Goal: Task Accomplishment & Management: Use online tool/utility

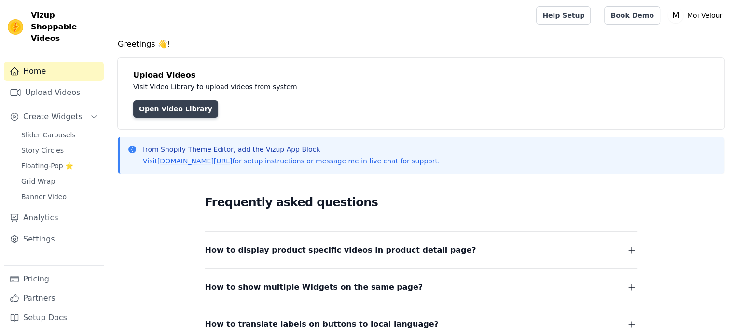
drag, startPoint x: 0, startPoint y: 0, endPoint x: 169, endPoint y: 108, distance: 200.3
click at [169, 108] on link "Open Video Library" at bounding box center [175, 108] width 85 height 17
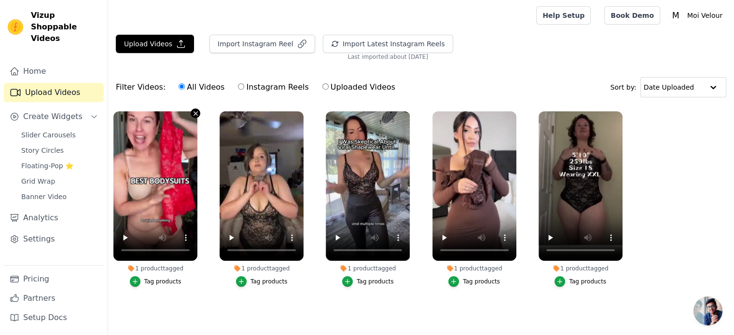
click at [194, 113] on icon "button" at bounding box center [195, 113] width 7 height 7
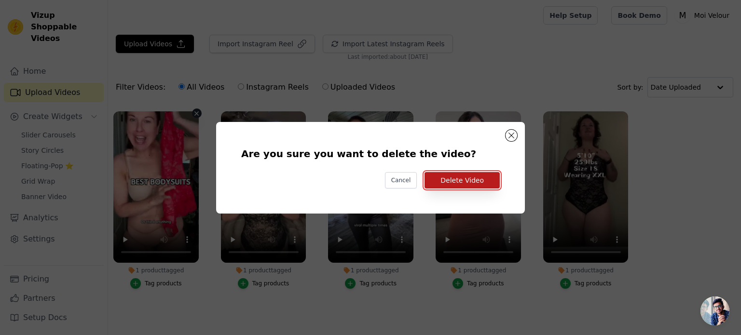
click at [458, 181] on button "Delete Video" at bounding box center [462, 180] width 75 height 16
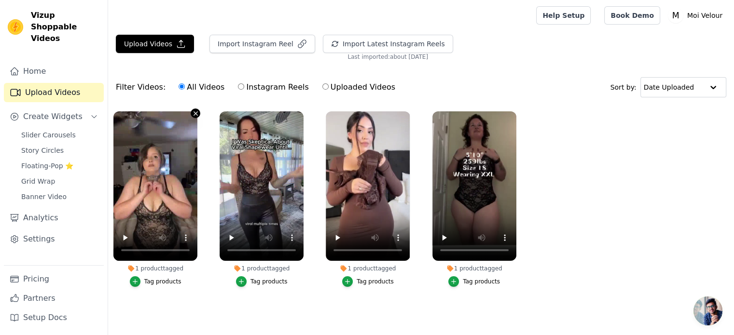
click at [198, 111] on icon "button" at bounding box center [195, 113] width 7 height 7
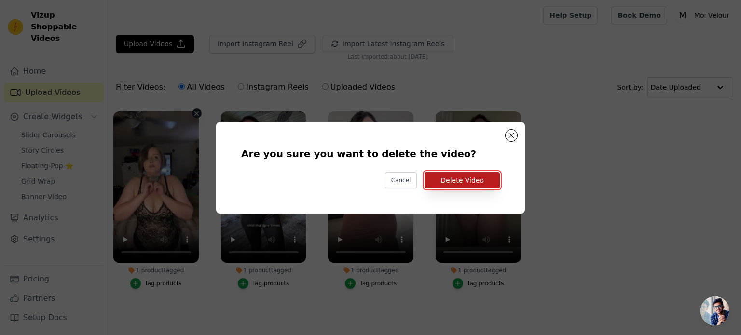
click at [471, 177] on button "Delete Video" at bounding box center [462, 180] width 75 height 16
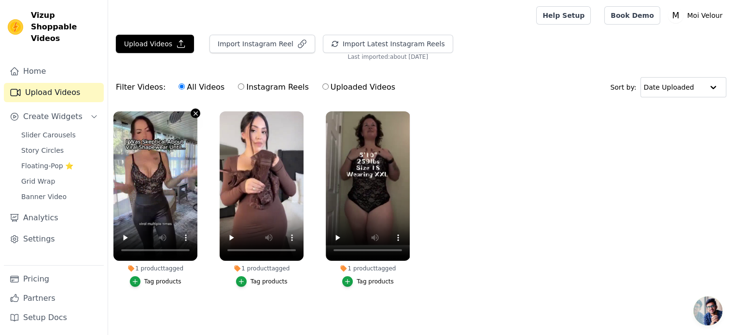
click at [193, 112] on icon "button" at bounding box center [195, 113] width 7 height 7
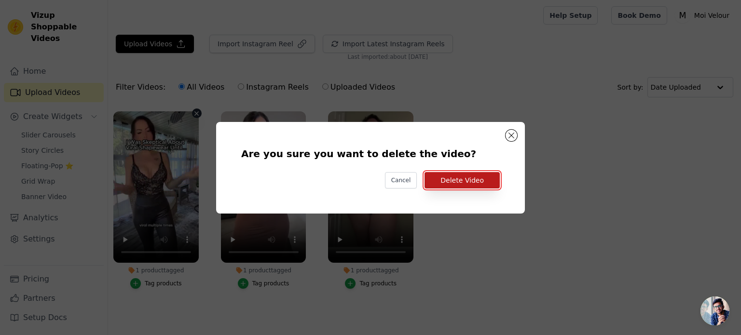
click at [474, 176] on button "Delete Video" at bounding box center [462, 180] width 75 height 16
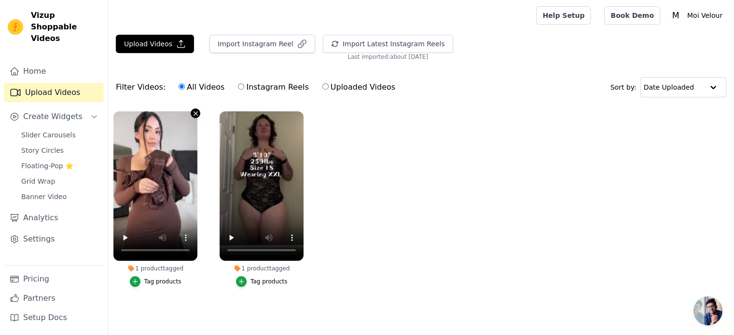
click at [197, 113] on icon "button" at bounding box center [196, 114] width 4 height 4
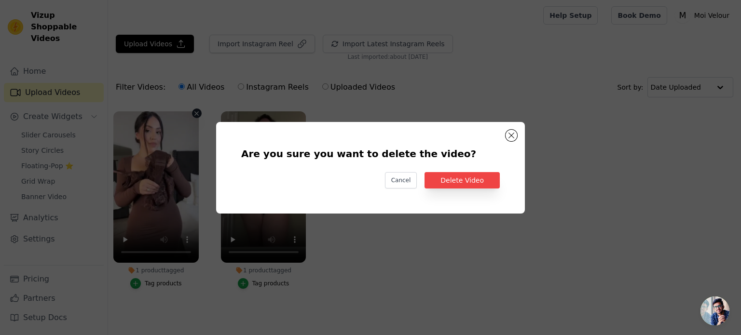
click at [501, 178] on div "Are you sure you want to delete the video? Cancel Delete Video" at bounding box center [371, 168] width 278 height 61
click at [479, 183] on button "Delete Video" at bounding box center [462, 180] width 75 height 16
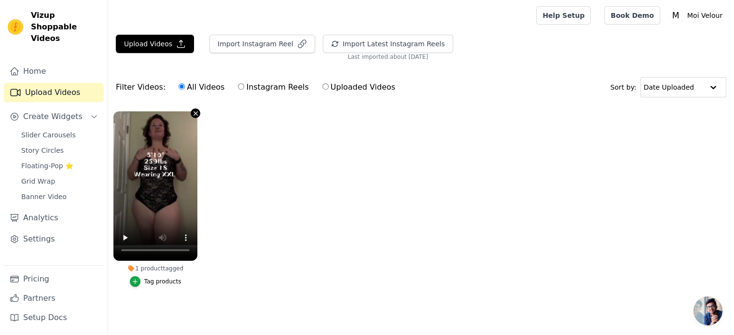
click at [195, 115] on icon "button" at bounding box center [195, 113] width 7 height 7
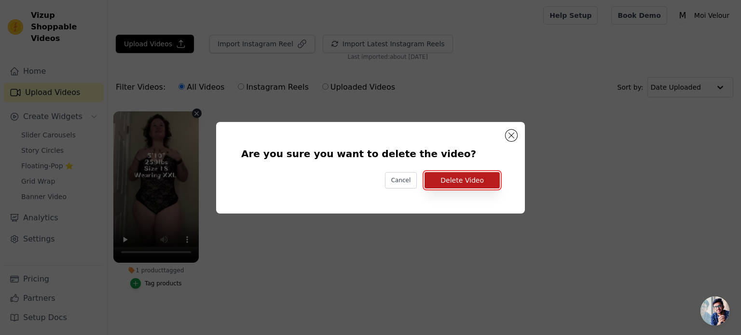
click at [469, 178] on button "Delete Video" at bounding box center [462, 180] width 75 height 16
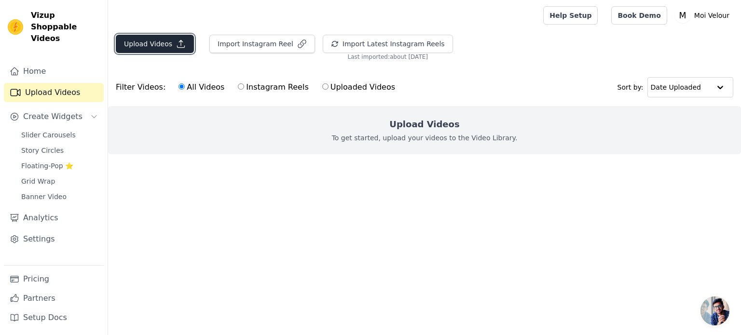
click at [169, 46] on button "Upload Videos" at bounding box center [155, 44] width 78 height 18
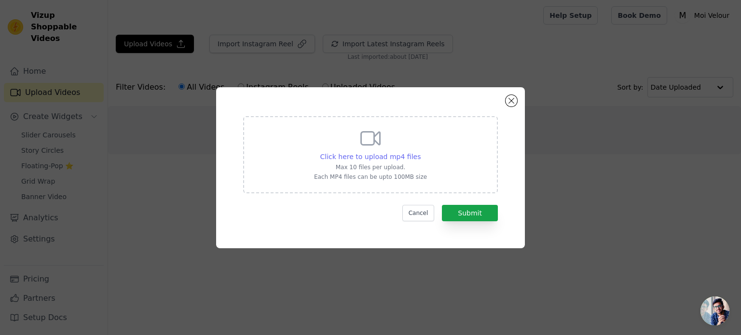
click at [388, 154] on span "Click here to upload mp4 files" at bounding box center [371, 157] width 101 height 8
click at [420, 152] on input "Click here to upload mp4 files Max 10 files per upload. Each MP4 files can be u…" at bounding box center [420, 152] width 0 height 0
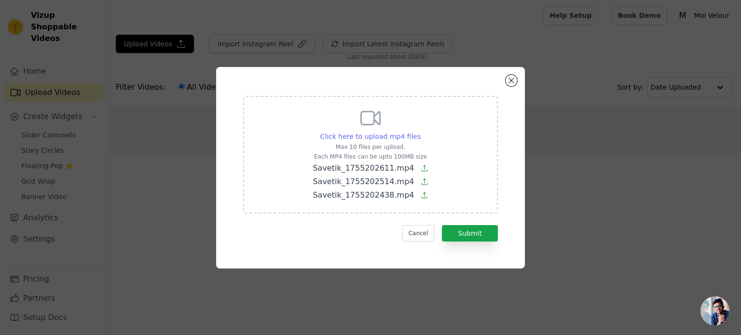
click at [371, 137] on span "Click here to upload mp4 files" at bounding box center [371, 137] width 101 height 8
click at [420, 132] on input "Click here to upload mp4 files Max 10 files per upload. Each MP4 files can be u…" at bounding box center [420, 131] width 0 height 0
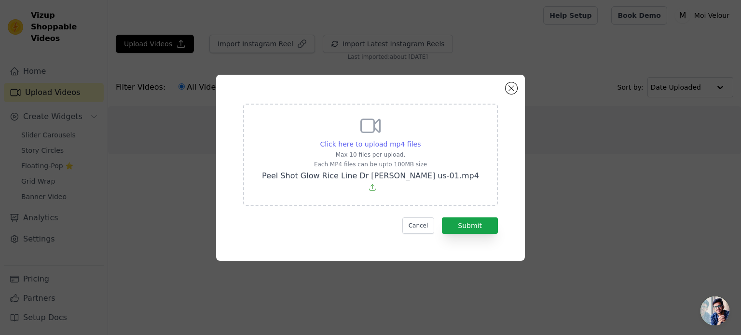
click at [381, 148] on span "Click here to upload mp4 files" at bounding box center [371, 144] width 101 height 8
click at [420, 140] on input "Click here to upload mp4 files Max 10 files per upload. Each MP4 files can be u…" at bounding box center [420, 139] width 0 height 0
type input "C:\fakepath\Peel Shot Glow Rice Line Dr Melaxin us-01.mp4"
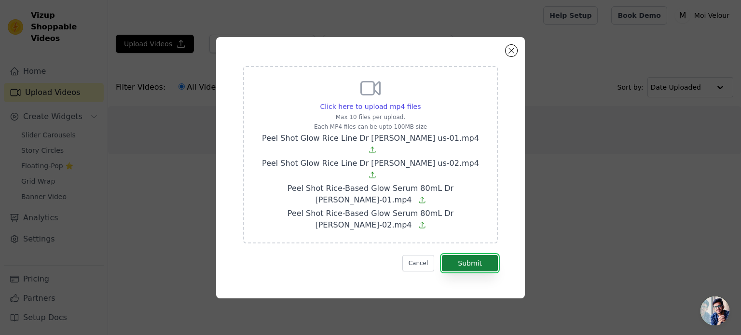
click at [474, 255] on button "Submit" at bounding box center [470, 263] width 56 height 16
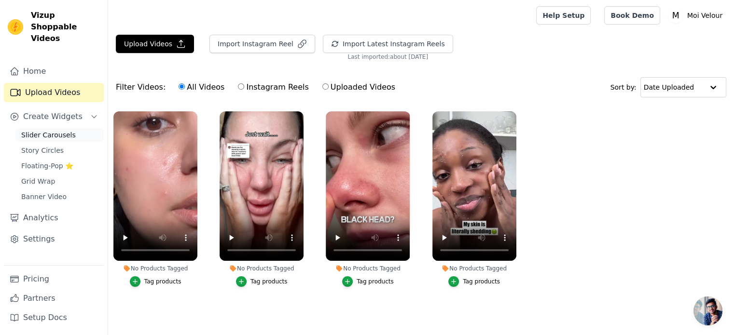
click at [59, 130] on span "Slider Carousels" at bounding box center [48, 135] width 55 height 10
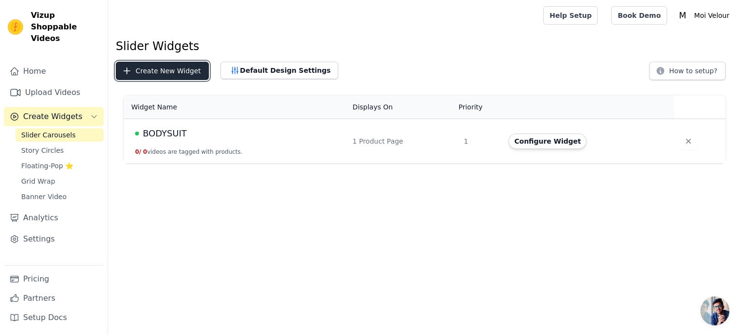
click at [162, 73] on button "Create New Widget" at bounding box center [162, 71] width 93 height 18
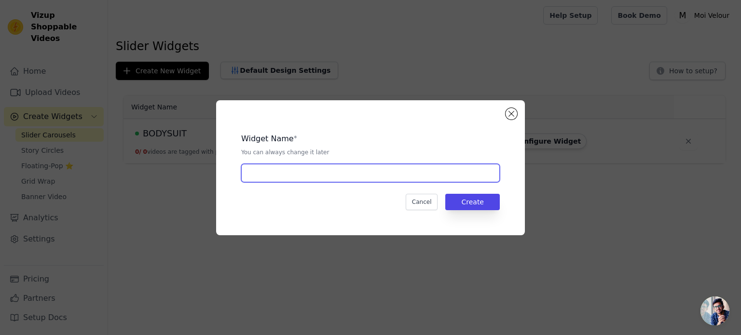
click at [290, 173] on input "text" at bounding box center [370, 173] width 259 height 18
type input "DR MELAXIN"
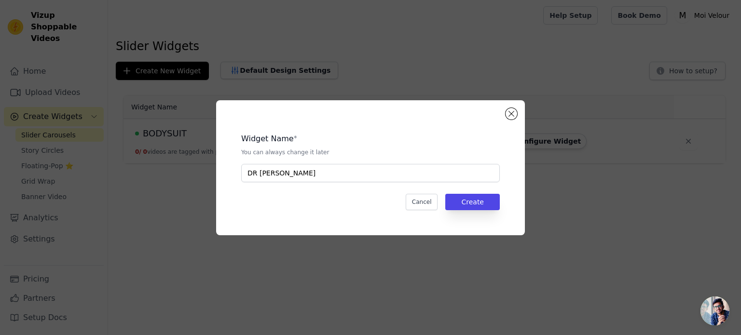
click at [326, 222] on div "Widget Name * You can always change it later DR MELAXIN Cancel Create" at bounding box center [370, 167] width 309 height 135
click at [461, 198] on button "Create" at bounding box center [473, 202] width 55 height 16
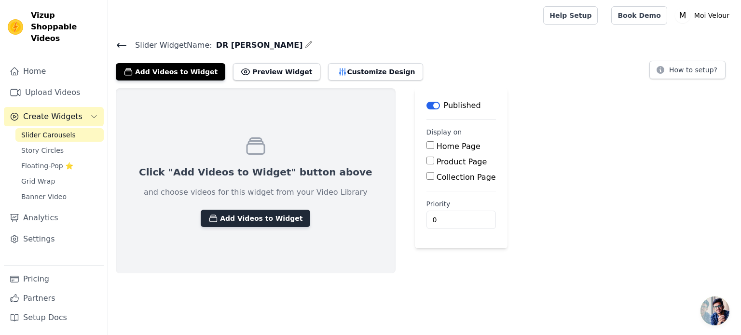
click at [234, 216] on button "Add Videos to Widget" at bounding box center [256, 218] width 110 height 17
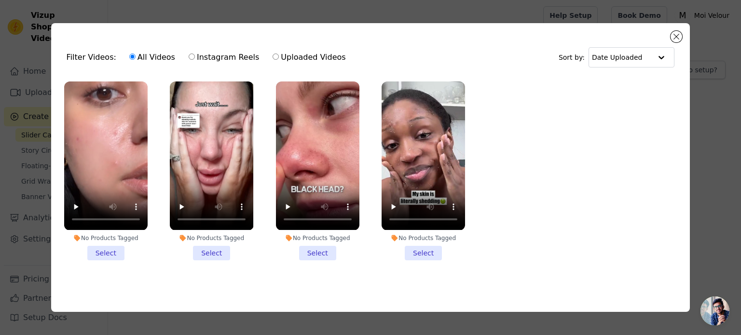
click at [109, 252] on li "No Products Tagged Select" at bounding box center [106, 171] width 84 height 179
click at [0, 0] on input "No Products Tagged Select" at bounding box center [0, 0] width 0 height 0
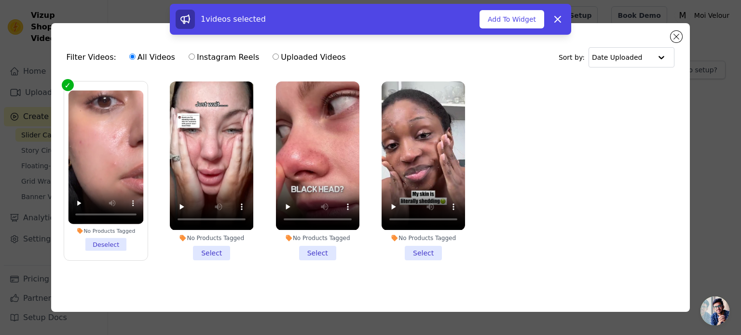
click at [200, 252] on li "No Products Tagged Select" at bounding box center [212, 171] width 84 height 179
click at [0, 0] on input "No Products Tagged Select" at bounding box center [0, 0] width 0 height 0
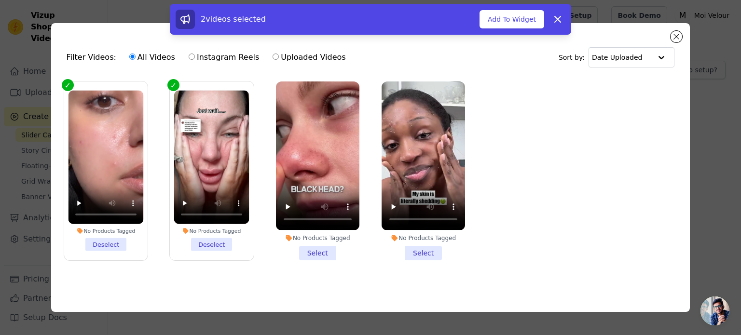
click at [317, 250] on li "No Products Tagged Select" at bounding box center [318, 171] width 84 height 179
click at [0, 0] on input "No Products Tagged Select" at bounding box center [0, 0] width 0 height 0
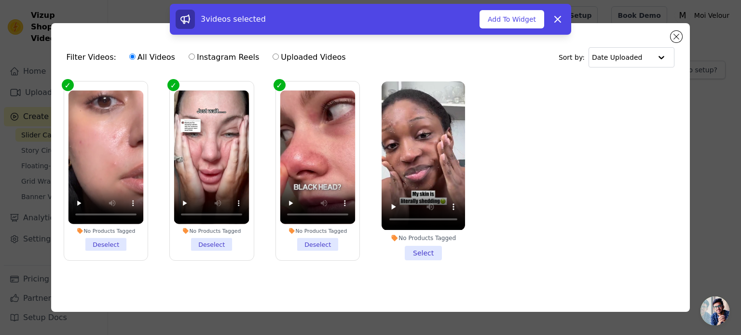
click at [429, 252] on li "No Products Tagged Select" at bounding box center [424, 171] width 84 height 179
click at [0, 0] on input "No Products Tagged Select" at bounding box center [0, 0] width 0 height 0
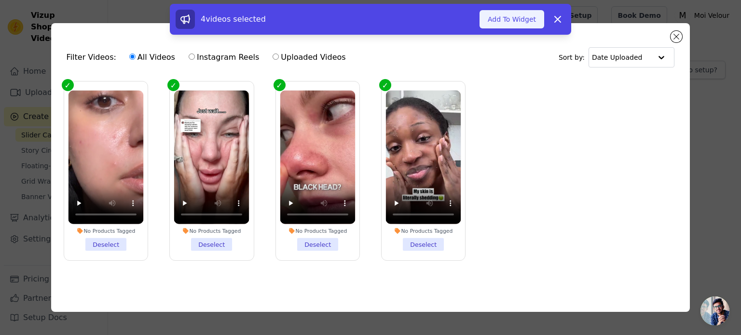
click at [520, 19] on button "Add To Widget" at bounding box center [512, 19] width 65 height 18
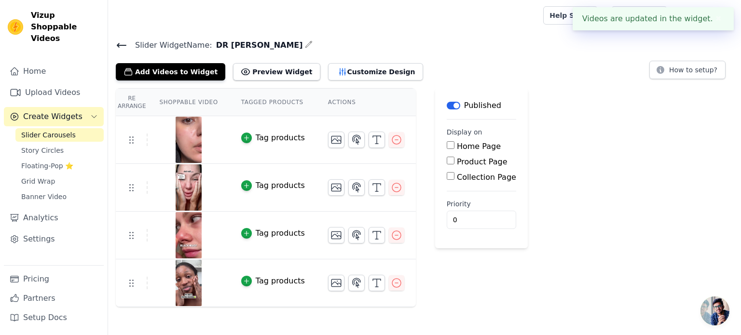
click at [457, 162] on label "Product Page" at bounding box center [482, 161] width 51 height 9
click at [455, 162] on input "Product Page" at bounding box center [451, 161] width 8 height 8
checkbox input "true"
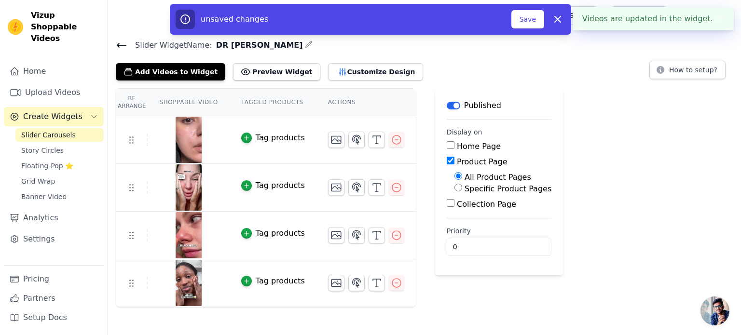
click at [474, 187] on label "Specific Product Pages" at bounding box center [508, 188] width 87 height 9
click at [462, 187] on input "Specific Product Pages" at bounding box center [459, 188] width 8 height 8
radio input "true"
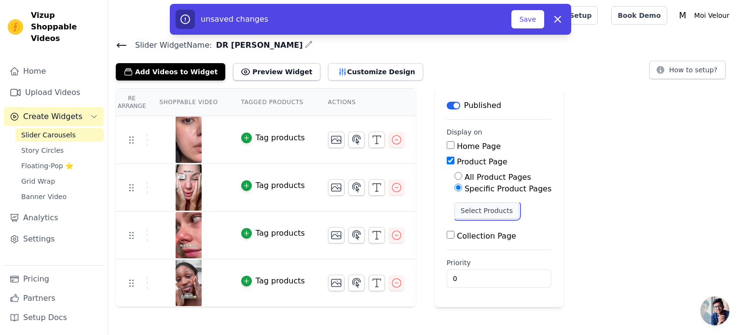
click at [474, 206] on button "Select Products" at bounding box center [487, 211] width 65 height 16
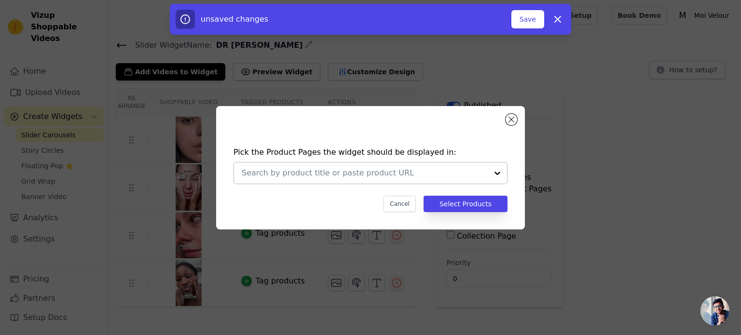
click at [391, 175] on input "text" at bounding box center [365, 174] width 246 height 12
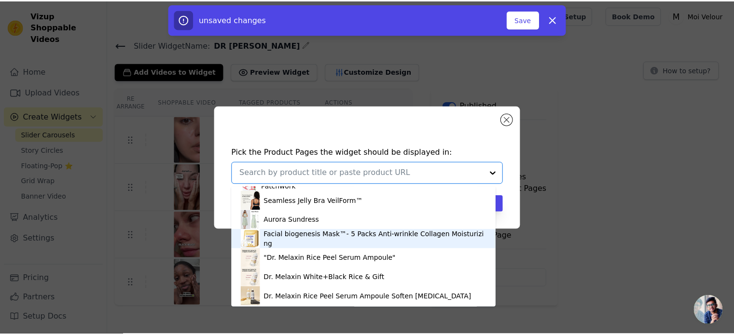
scroll to position [151, 0]
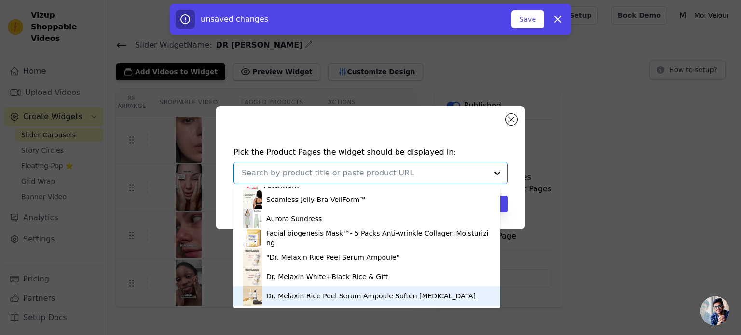
click at [284, 294] on div "Dr. Melaxin Rice Peel Serum Ampoule Soften Skin Care" at bounding box center [371, 297] width 210 height 10
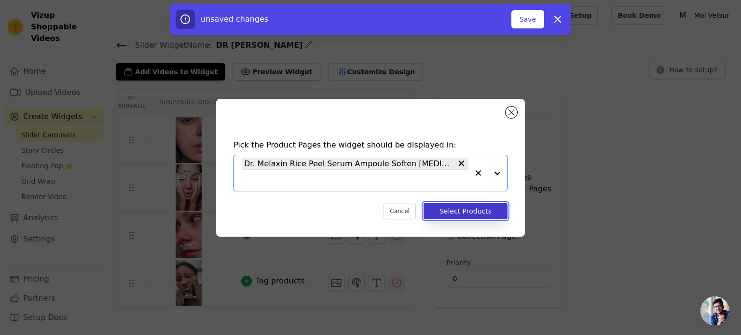
click at [446, 207] on button "Select Products" at bounding box center [466, 211] width 84 height 16
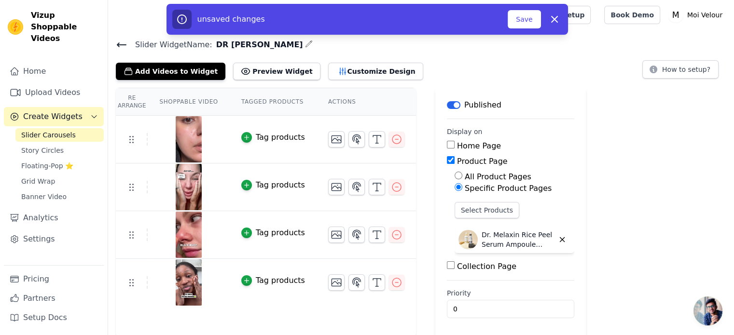
scroll to position [1, 0]
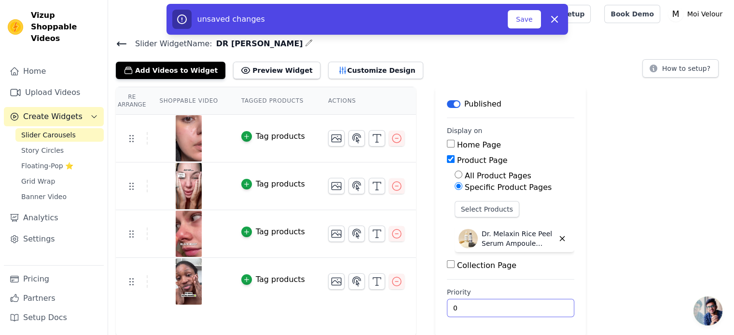
click at [458, 303] on input "0" at bounding box center [510, 308] width 127 height 18
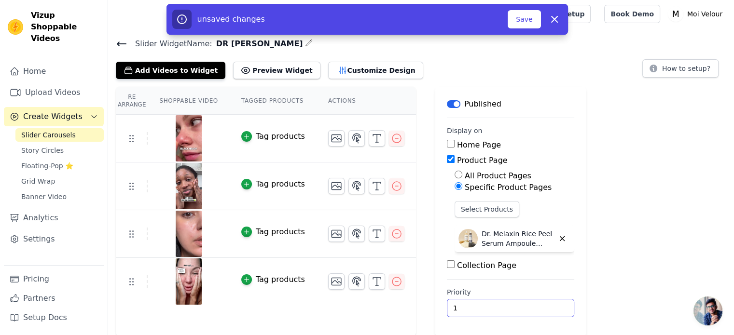
type input "1"
click at [541, 304] on input "1" at bounding box center [510, 308] width 127 height 18
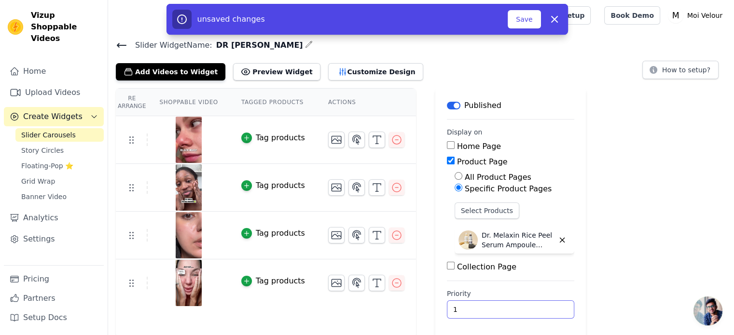
scroll to position [0, 0]
click at [525, 17] on button "Save" at bounding box center [524, 19] width 33 height 18
click at [268, 73] on button "Preview Widget" at bounding box center [276, 71] width 87 height 17
click at [334, 70] on button "Customize Design" at bounding box center [375, 71] width 95 height 17
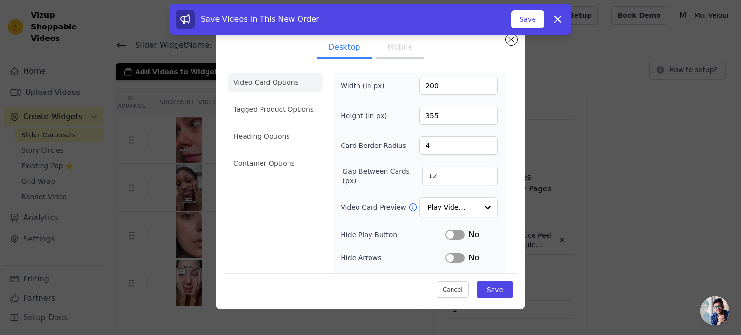
click at [388, 50] on button "Mobile" at bounding box center [400, 48] width 48 height 21
click at [461, 290] on button "Cancel" at bounding box center [453, 290] width 32 height 16
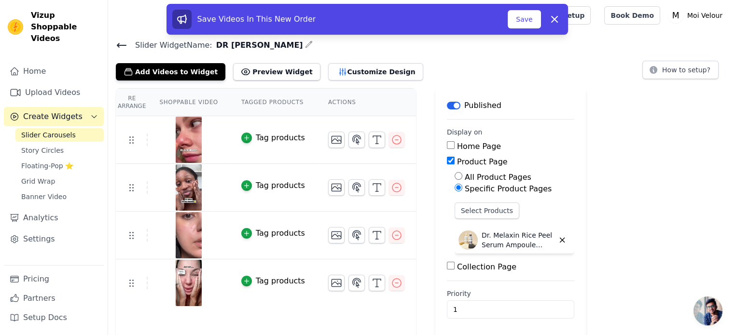
click at [62, 130] on span "Slider Carousels" at bounding box center [48, 135] width 55 height 10
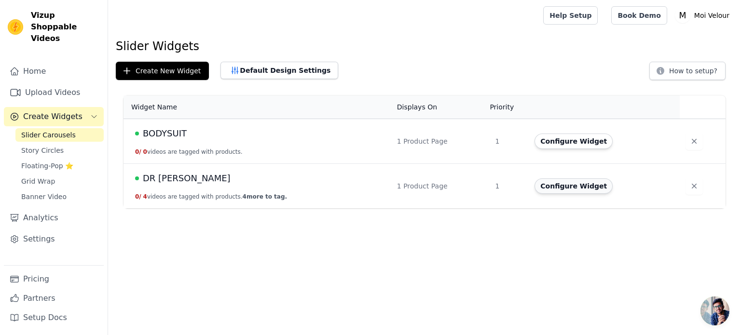
click at [567, 189] on button "Configure Widget" at bounding box center [574, 186] width 78 height 15
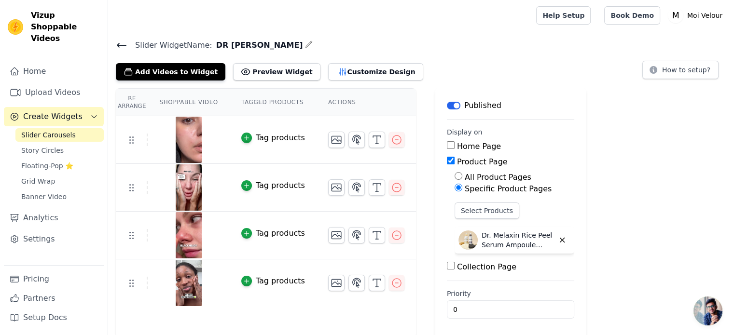
scroll to position [1, 0]
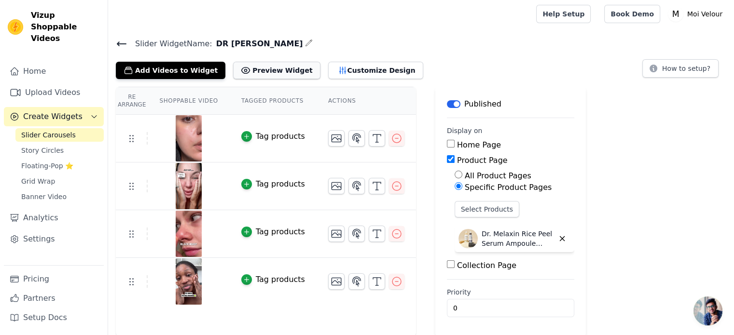
click at [252, 74] on button "Preview Widget" at bounding box center [276, 70] width 87 height 17
copy span "DR [PERSON_NAME]"
drag, startPoint x: 254, startPoint y: 42, endPoint x: 207, endPoint y: 47, distance: 48.1
click at [212, 47] on span "DR [PERSON_NAME]" at bounding box center [257, 44] width 91 height 12
click at [243, 139] on icon "button" at bounding box center [246, 136] width 7 height 7
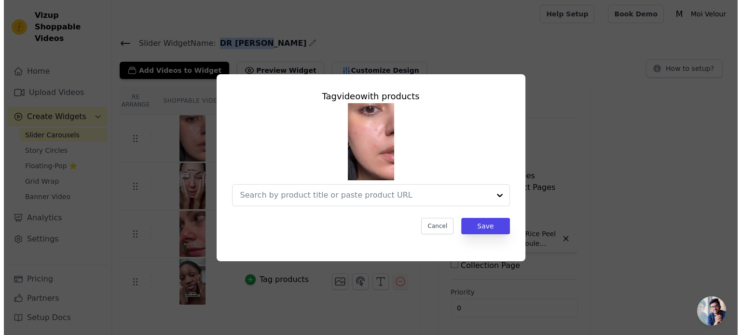
scroll to position [0, 0]
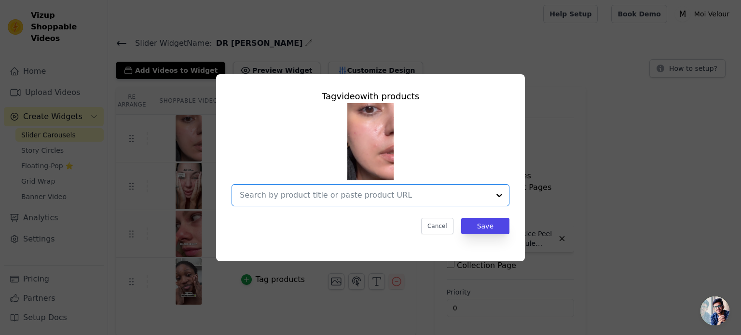
click at [401, 197] on input "text" at bounding box center [365, 196] width 250 height 12
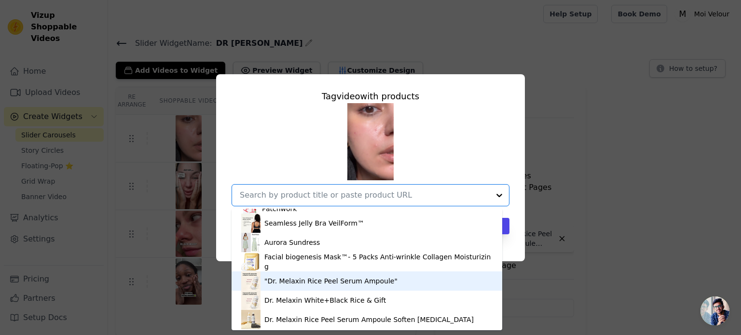
scroll to position [151, 0]
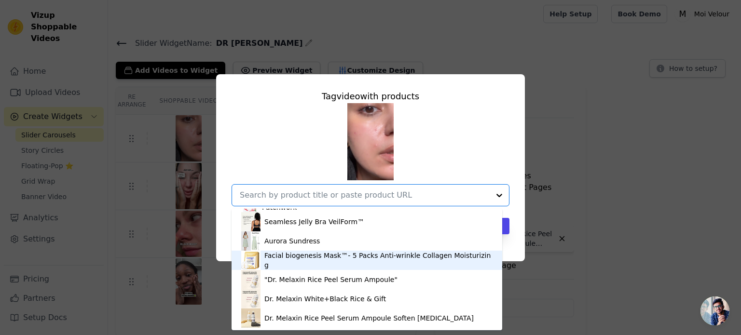
click at [535, 237] on div "Tag video with products Formelle - Bodysuit Shapewear™ Lace bodysuit shapewear …" at bounding box center [370, 168] width 711 height 218
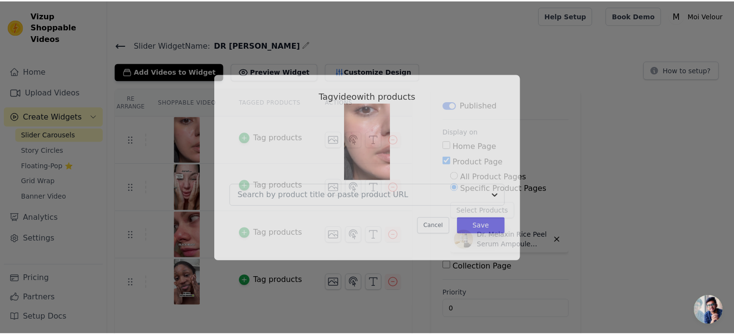
scroll to position [1, 0]
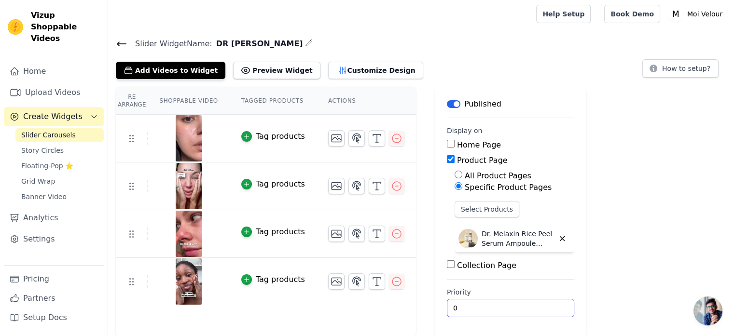
click at [452, 306] on input "0" at bounding box center [510, 308] width 127 height 18
drag, startPoint x: 452, startPoint y: 306, endPoint x: 429, endPoint y: 308, distance: 23.3
click at [435, 308] on main "Label Published Display on Home Page Product Page All Product Pages Specific Pr…" at bounding box center [510, 212] width 151 height 250
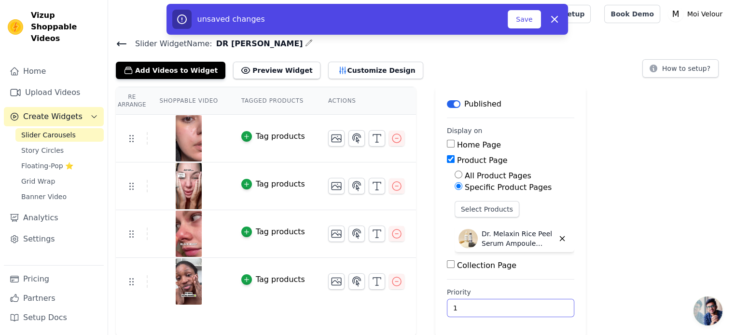
type input "1"
click at [529, 48] on h4 "Slider Widget Name: DR MELAXIN" at bounding box center [421, 43] width 611 height 13
click at [522, 14] on button "Save" at bounding box center [524, 19] width 33 height 18
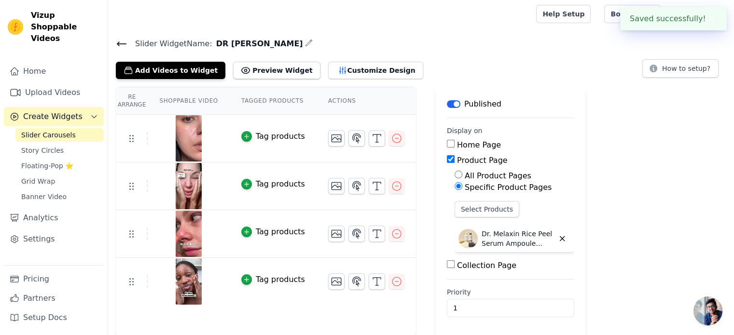
click at [525, 18] on div at bounding box center [320, 14] width 409 height 31
click at [666, 66] on button "How to setup?" at bounding box center [681, 68] width 76 height 18
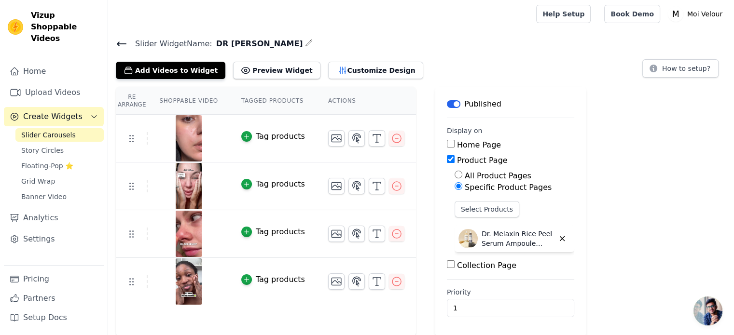
click at [335, 99] on th "Actions" at bounding box center [366, 101] width 99 height 28
click at [197, 100] on th "Shoppable Video" at bounding box center [189, 101] width 82 height 28
click at [273, 100] on th "Tagged Products" at bounding box center [273, 101] width 87 height 28
click at [317, 98] on th "Actions" at bounding box center [366, 101] width 99 height 28
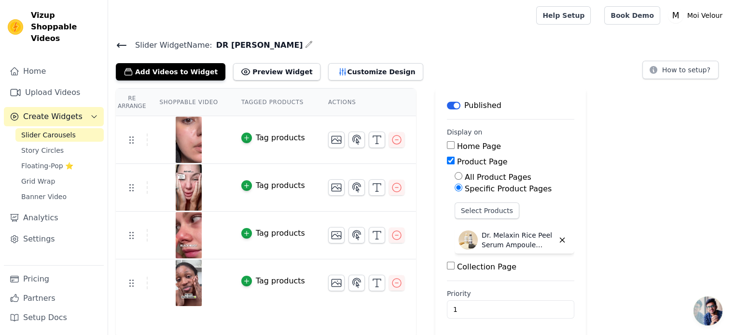
scroll to position [0, 0]
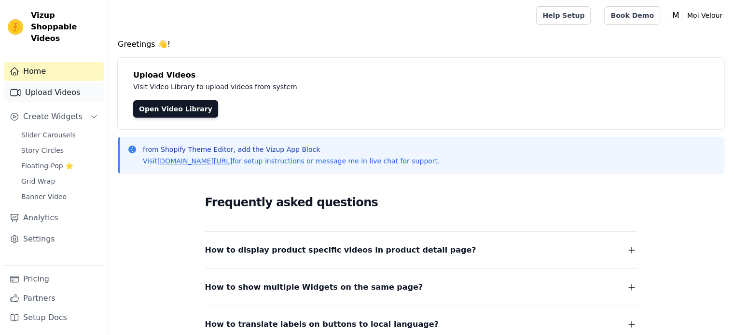
click at [68, 83] on link "Upload Videos" at bounding box center [54, 92] width 100 height 19
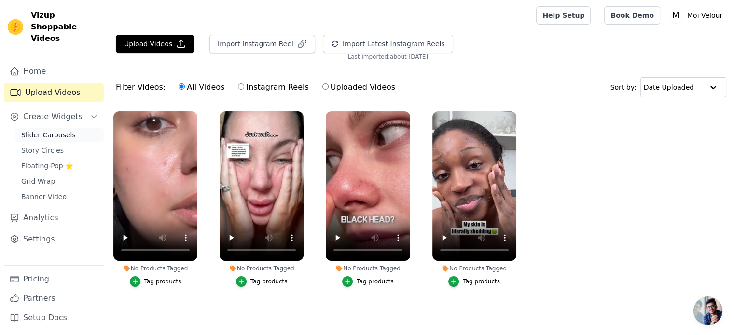
click at [60, 130] on span "Slider Carousels" at bounding box center [48, 135] width 55 height 10
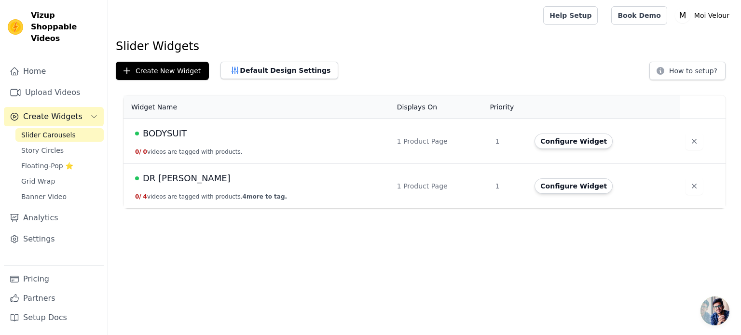
click at [177, 200] on td "DR MELAXIN 0 / 4 videos are tagged with products. 4 more to tag." at bounding box center [258, 186] width 268 height 45
click at [569, 185] on button "Configure Widget" at bounding box center [574, 186] width 78 height 15
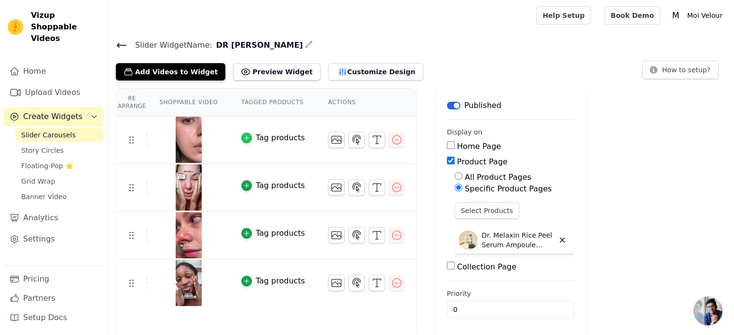
click at [243, 135] on icon "button" at bounding box center [246, 138] width 7 height 7
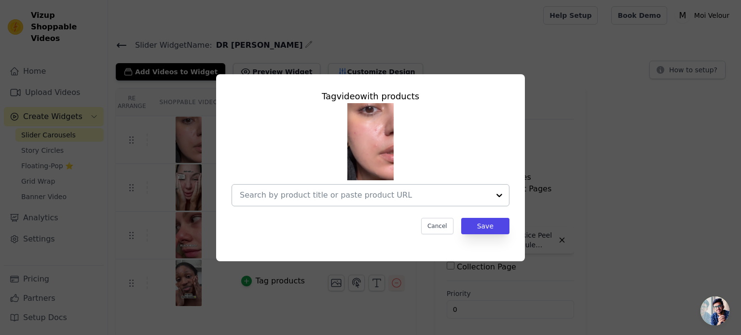
click at [409, 194] on input "text" at bounding box center [365, 196] width 250 height 12
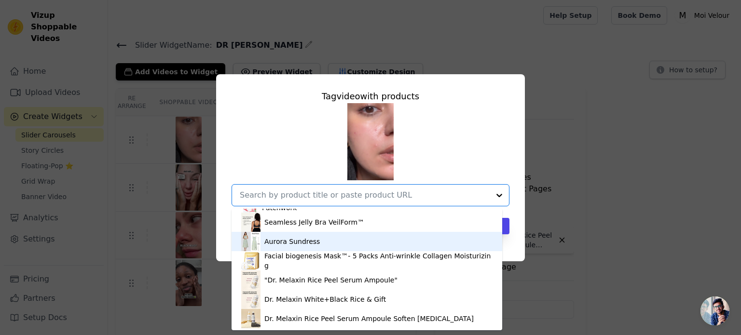
scroll to position [151, 0]
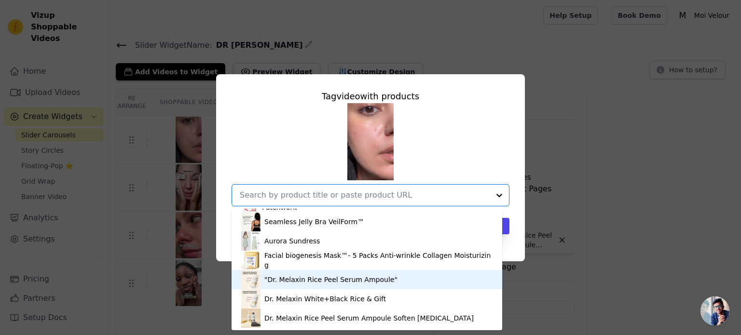
click at [344, 280] on div ""Dr. Melaxin Rice Peel Serum Ampoule"" at bounding box center [331, 280] width 133 height 10
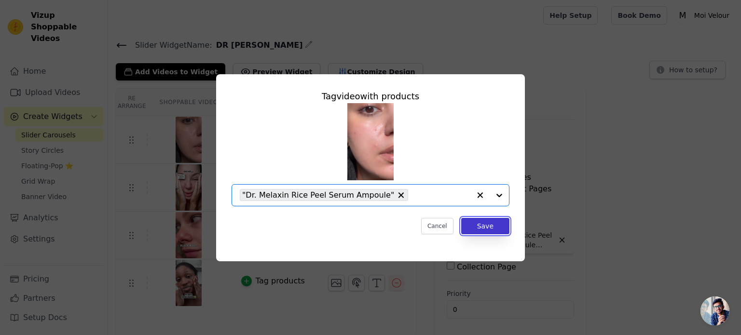
click at [475, 231] on button "Save" at bounding box center [485, 226] width 48 height 16
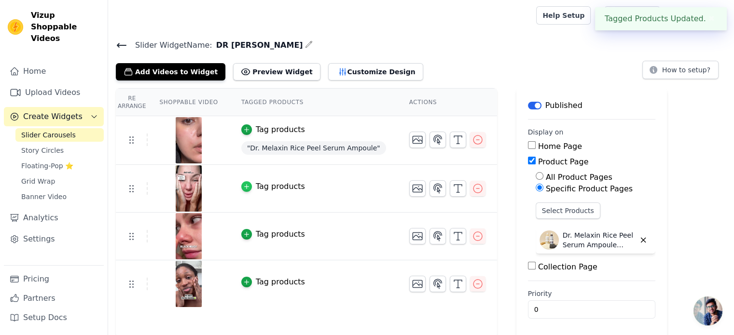
click at [243, 185] on icon "button" at bounding box center [246, 186] width 7 height 7
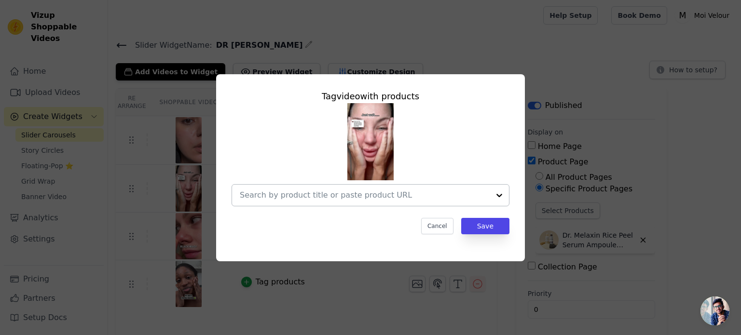
click at [500, 195] on div at bounding box center [499, 195] width 19 height 21
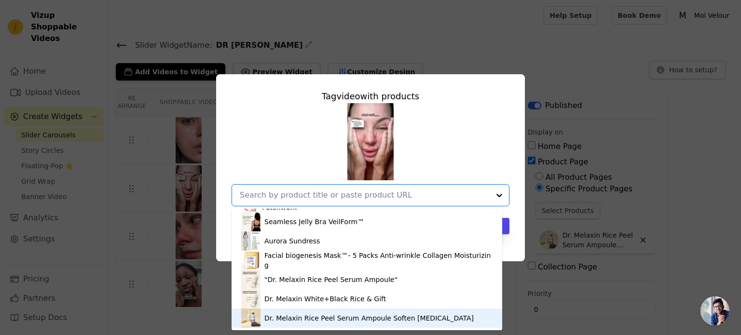
click at [323, 320] on div "Dr. Melaxin Rice Peel Serum Ampoule Soften Skin Care" at bounding box center [370, 319] width 210 height 10
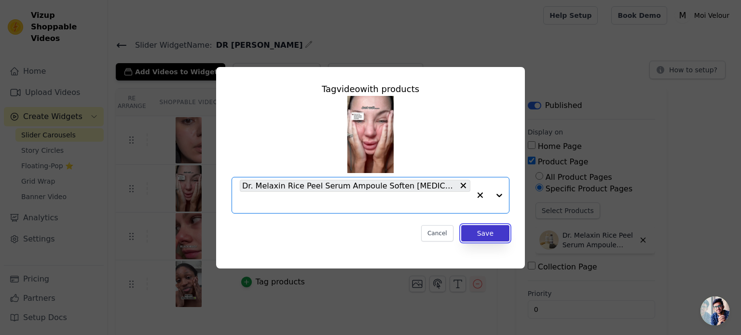
click at [487, 225] on button "Save" at bounding box center [485, 233] width 48 height 16
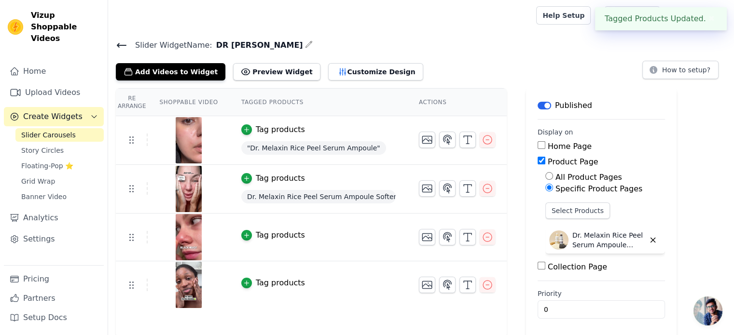
scroll to position [1, 0]
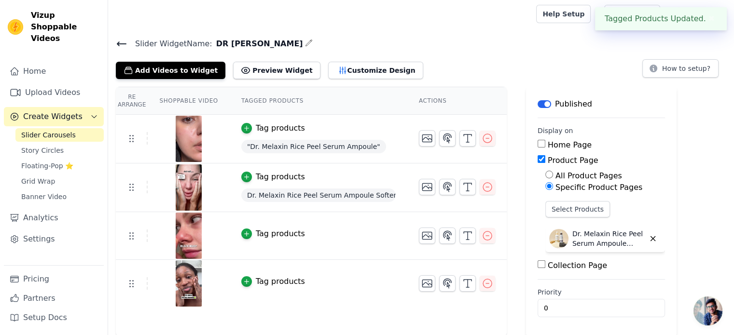
click at [279, 234] on div "Tag products" at bounding box center [280, 234] width 49 height 12
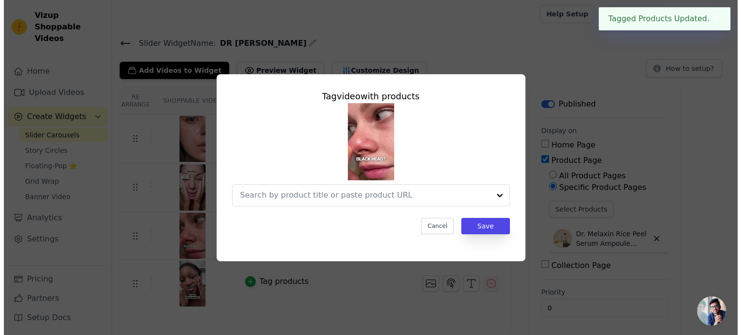
scroll to position [0, 0]
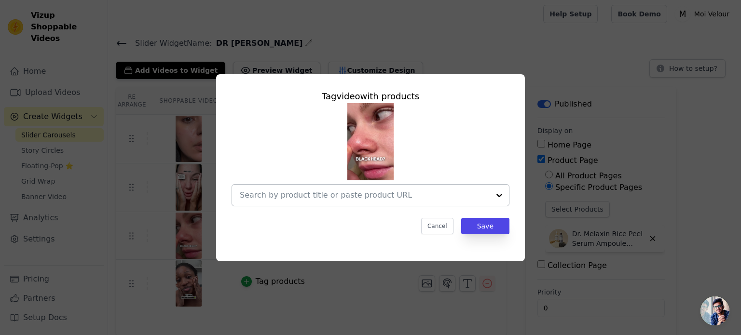
click at [498, 195] on div at bounding box center [499, 195] width 19 height 21
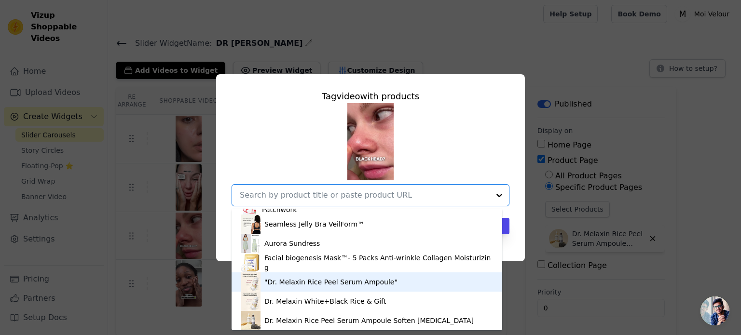
scroll to position [151, 0]
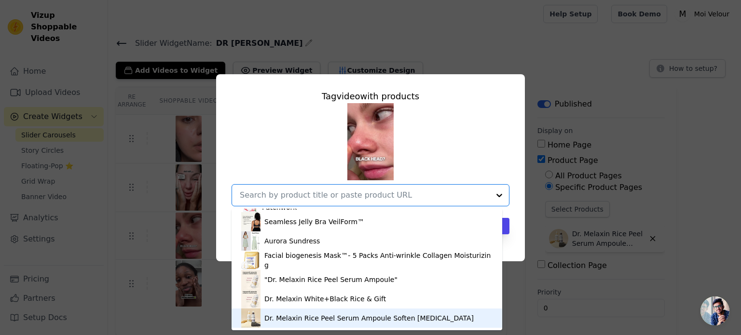
click at [327, 316] on div "Dr. Melaxin Rice Peel Serum Ampoule Soften Skin Care" at bounding box center [370, 319] width 210 height 10
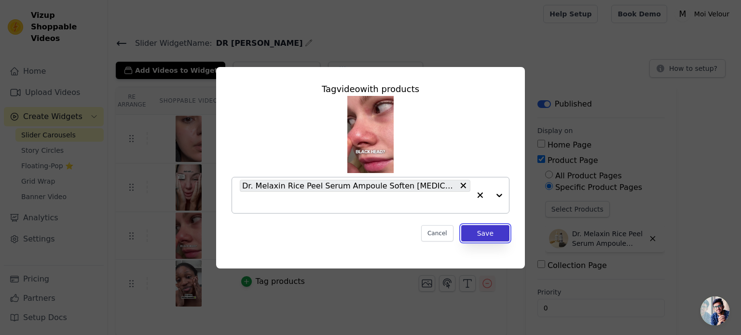
click at [494, 228] on button "Save" at bounding box center [485, 233] width 48 height 16
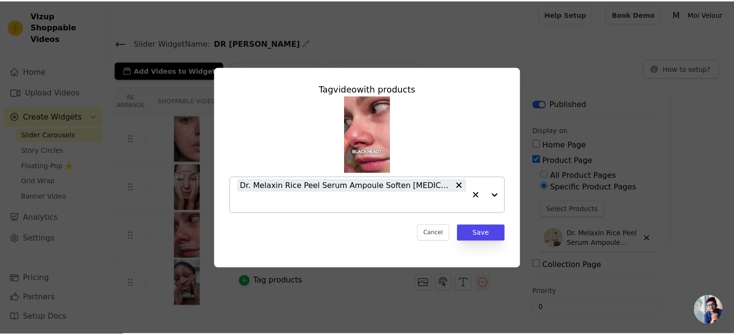
scroll to position [1, 0]
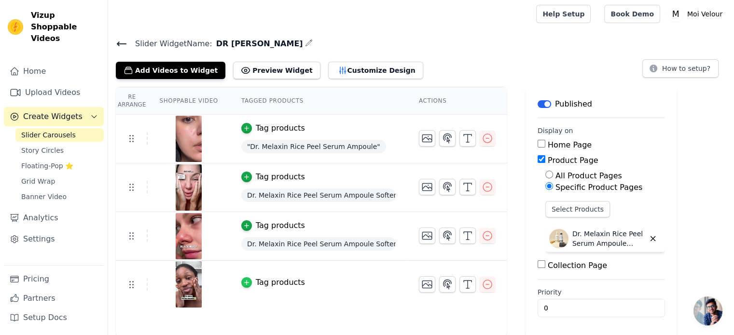
click at [243, 280] on icon "button" at bounding box center [246, 283] width 7 height 7
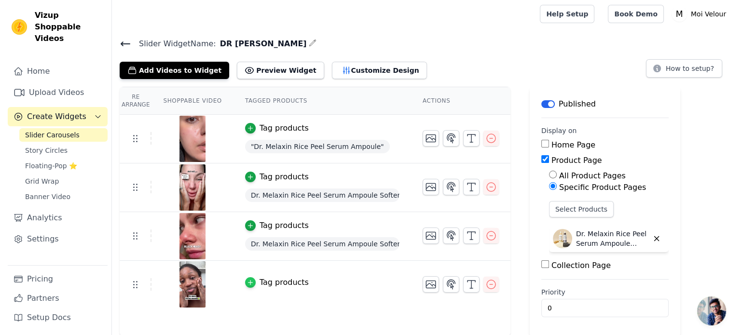
scroll to position [0, 0]
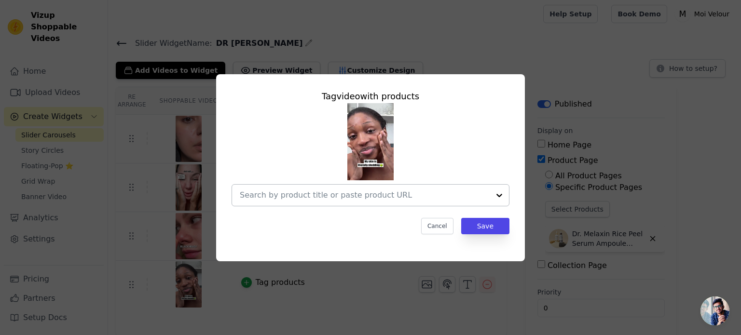
click at [498, 198] on div at bounding box center [499, 195] width 19 height 21
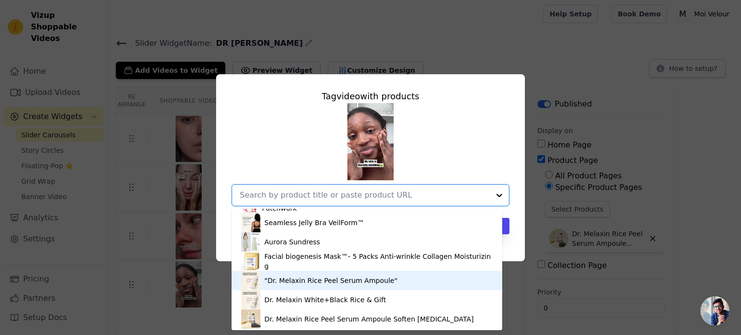
scroll to position [151, 0]
click at [351, 280] on div ""Dr. Melaxin Rice Peel Serum Ampoule"" at bounding box center [331, 280] width 133 height 10
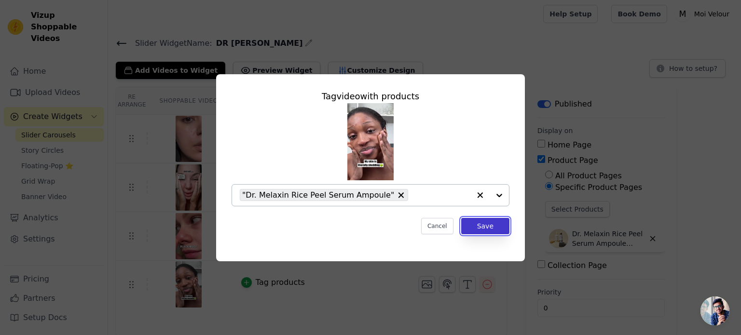
click at [477, 229] on button "Save" at bounding box center [485, 226] width 48 height 16
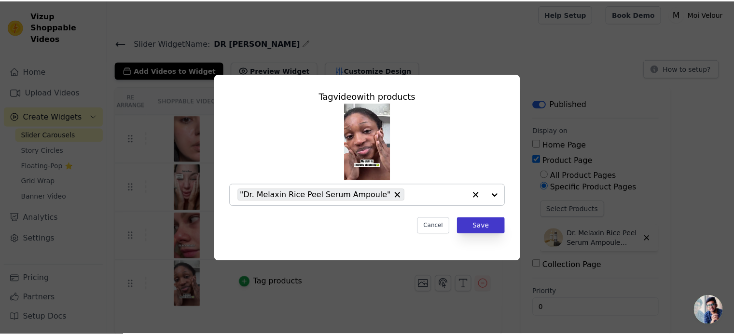
scroll to position [1, 0]
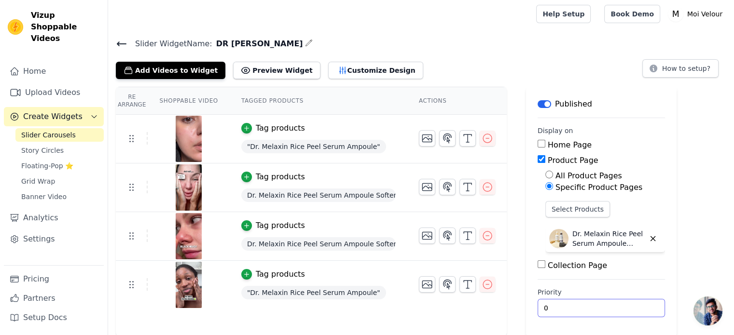
click at [550, 309] on input "0" at bounding box center [601, 308] width 127 height 18
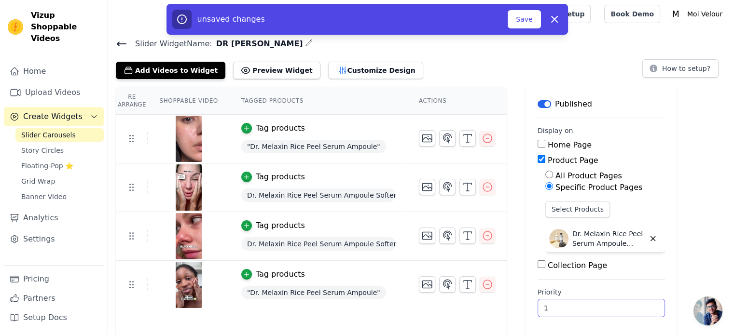
click at [632, 302] on input "1" at bounding box center [601, 308] width 127 height 18
click at [632, 302] on input "2" at bounding box center [601, 308] width 127 height 18
click at [632, 302] on input "3" at bounding box center [601, 308] width 127 height 18
click at [636, 307] on input "4" at bounding box center [601, 308] width 127 height 18
click at [636, 307] on input "5" at bounding box center [601, 308] width 127 height 18
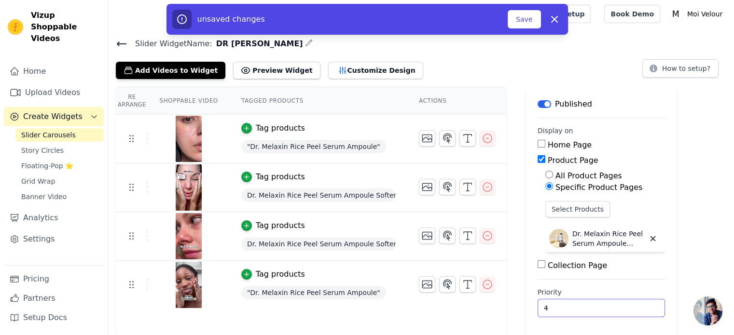
click at [634, 311] on input "4" at bounding box center [601, 308] width 127 height 18
click at [634, 311] on input "3" at bounding box center [601, 308] width 127 height 18
click at [634, 311] on input "2" at bounding box center [601, 308] width 127 height 18
type input "1"
click at [634, 311] on input "1" at bounding box center [601, 308] width 127 height 18
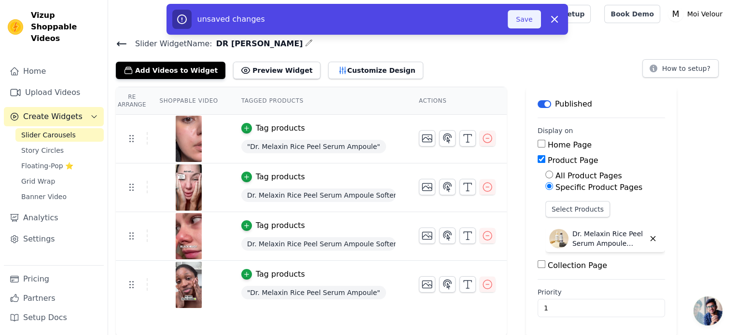
click at [529, 25] on button "Save" at bounding box center [524, 19] width 33 height 18
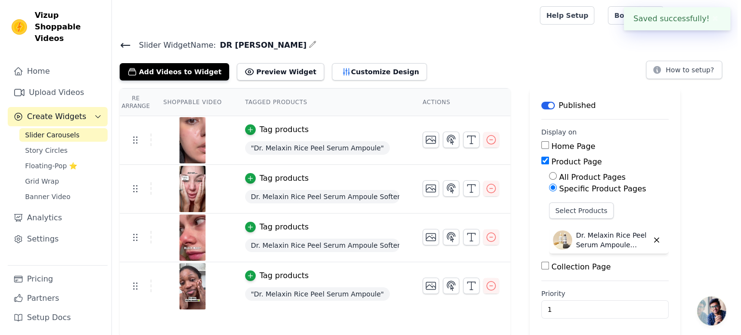
scroll to position [0, 0]
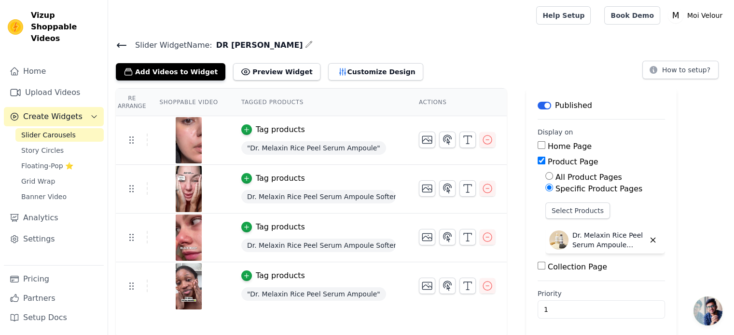
click at [123, 42] on icon at bounding box center [122, 46] width 12 height 12
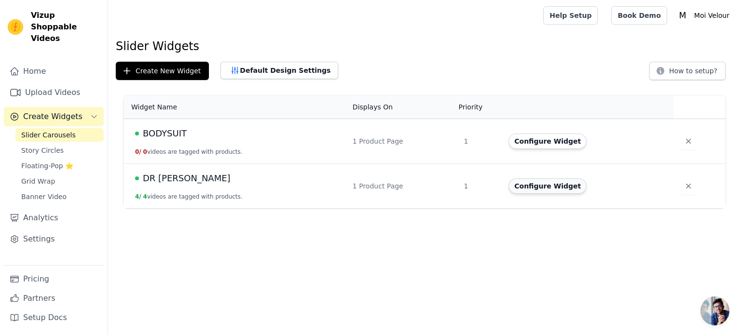
click at [538, 188] on button "Configure Widget" at bounding box center [548, 186] width 78 height 15
click at [684, 142] on icon "button" at bounding box center [689, 142] width 10 height 10
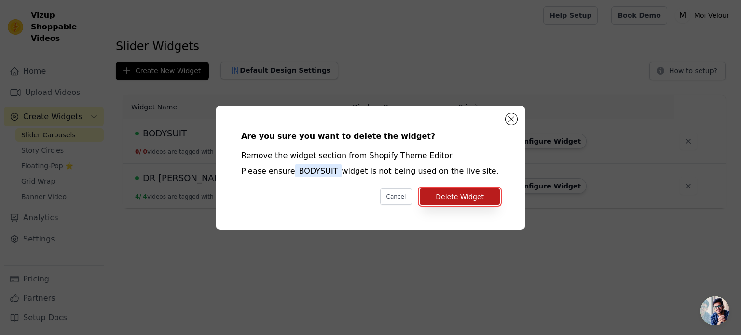
click at [445, 196] on button "Delete Widget" at bounding box center [460, 197] width 80 height 16
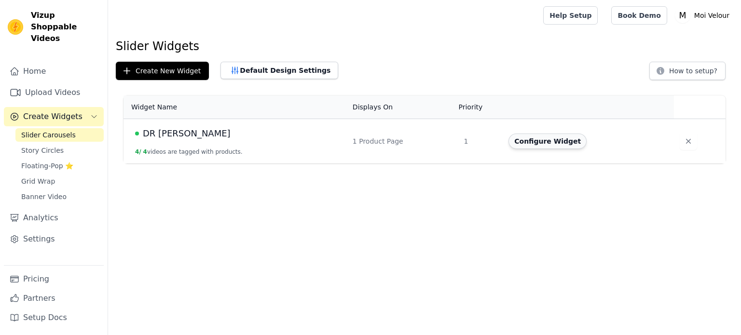
click at [521, 143] on button "Configure Widget" at bounding box center [548, 141] width 78 height 15
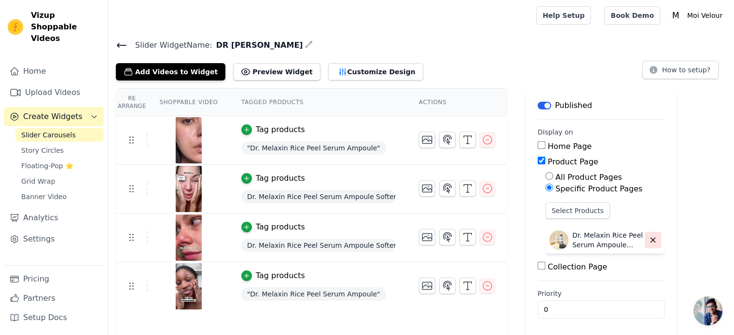
click at [649, 241] on icon "button" at bounding box center [653, 240] width 9 height 9
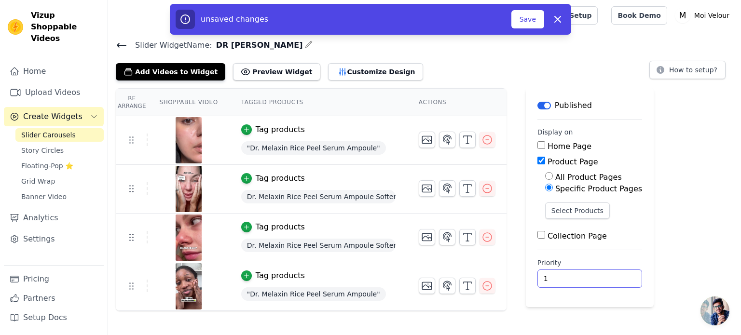
type input "1"
click at [601, 276] on input "1" at bounding box center [590, 279] width 105 height 18
click at [527, 19] on button "Save" at bounding box center [528, 19] width 33 height 18
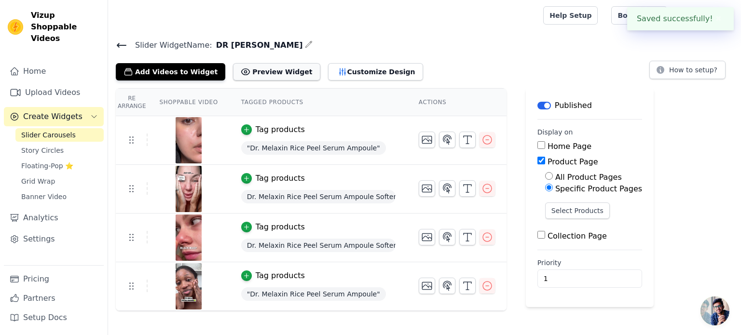
click at [250, 69] on button "Preview Widget" at bounding box center [276, 71] width 87 height 17
click at [93, 113] on icon "Sidebar" at bounding box center [94, 117] width 8 height 8
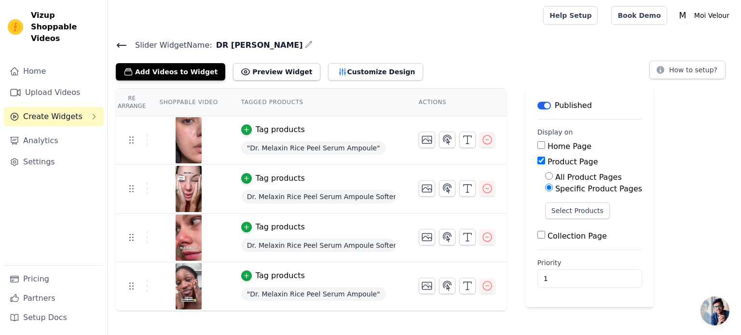
click at [93, 113] on icon "Sidebar" at bounding box center [94, 117] width 8 height 8
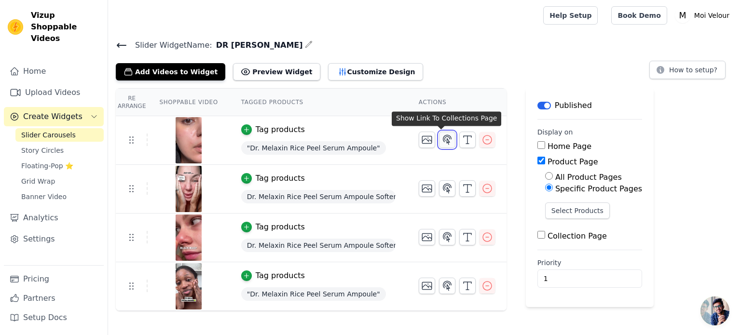
click at [442, 142] on icon "button" at bounding box center [448, 140] width 12 height 12
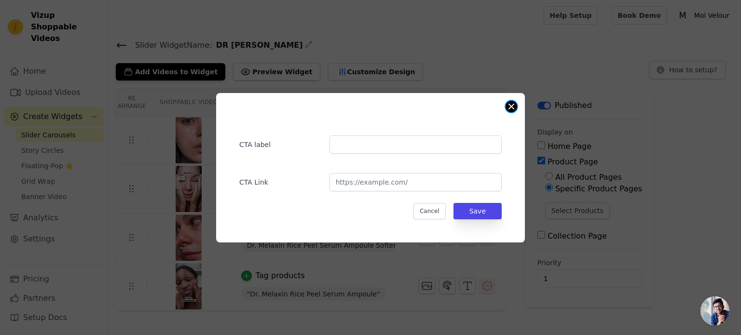
click at [508, 106] on button "Close modal" at bounding box center [512, 107] width 12 height 12
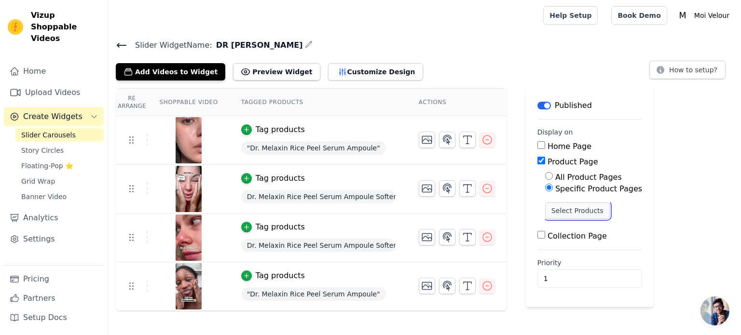
click at [552, 208] on button "Select Products" at bounding box center [577, 211] width 65 height 16
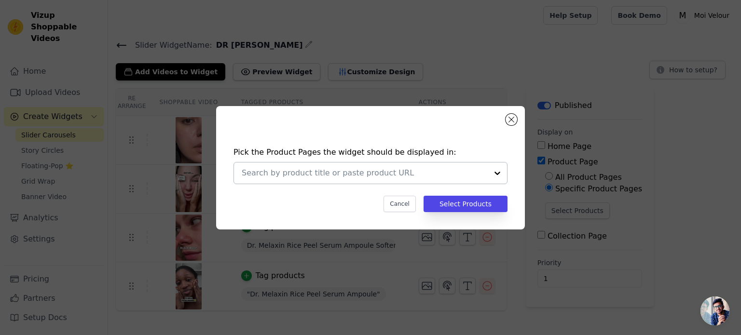
click at [498, 174] on div at bounding box center [497, 173] width 19 height 21
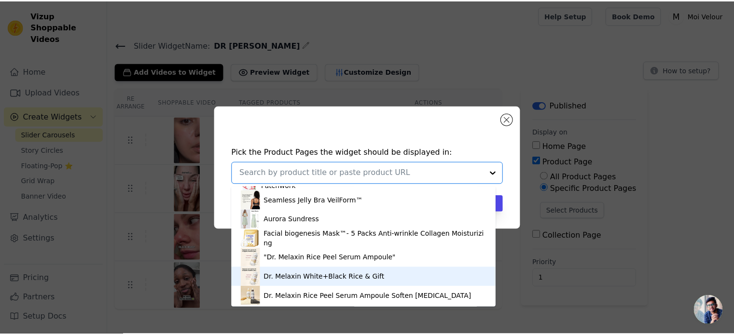
scroll to position [151, 0]
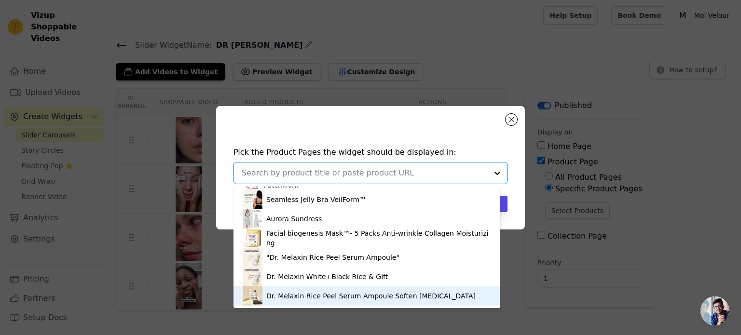
click at [357, 296] on div "Dr. Melaxin Rice Peel Serum Ampoule Soften Skin Care" at bounding box center [371, 297] width 210 height 10
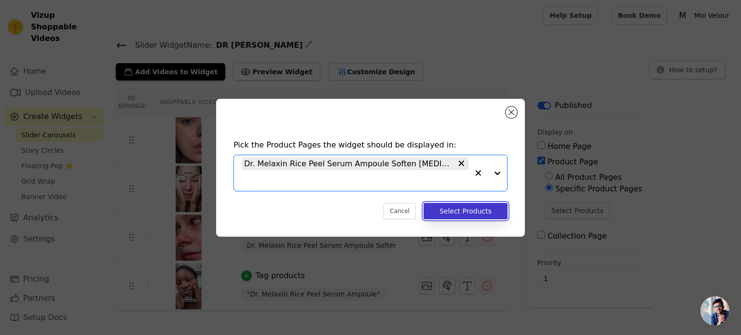
click at [461, 208] on button "Select Products" at bounding box center [466, 211] width 84 height 16
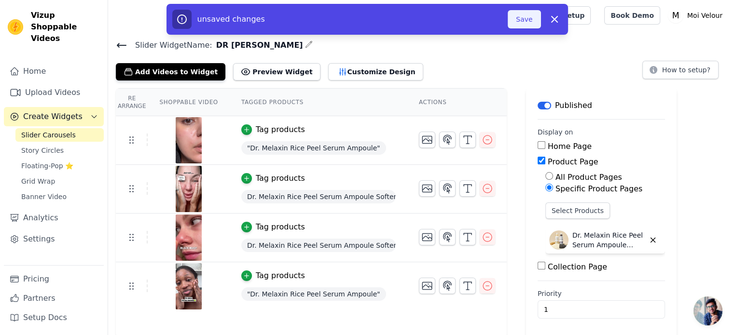
click at [517, 26] on button "Save" at bounding box center [524, 19] width 33 height 18
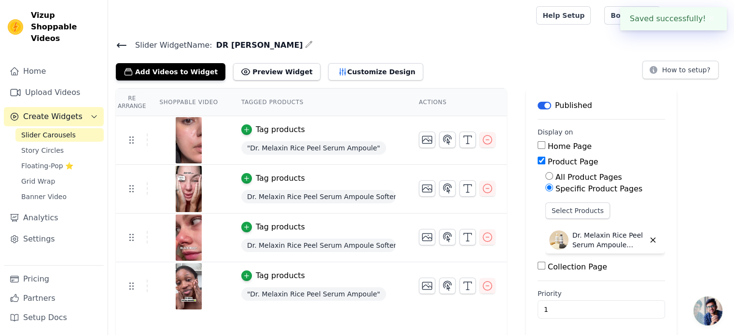
scroll to position [1, 0]
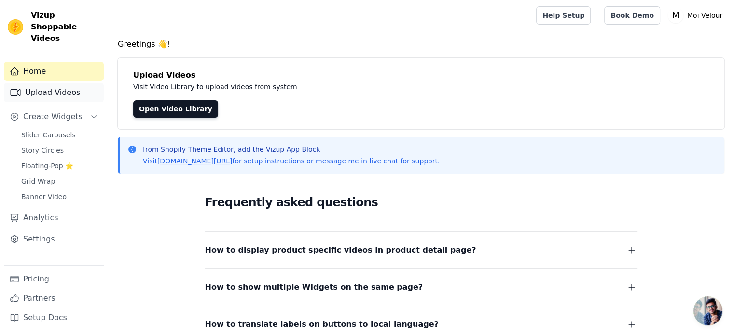
click at [66, 84] on link "Upload Videos" at bounding box center [54, 92] width 100 height 19
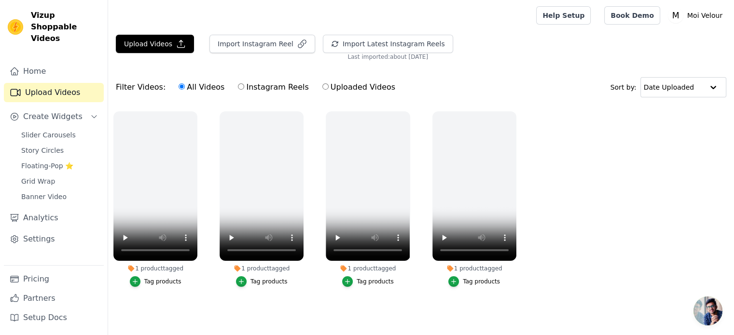
click at [57, 130] on span "Slider Carousels" at bounding box center [48, 135] width 55 height 10
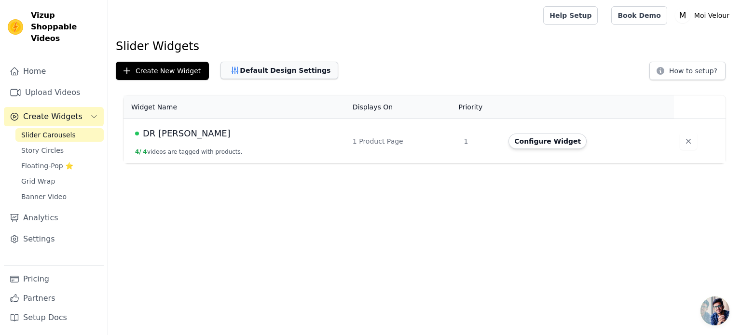
click at [283, 71] on button "Default Design Settings" at bounding box center [280, 70] width 118 height 17
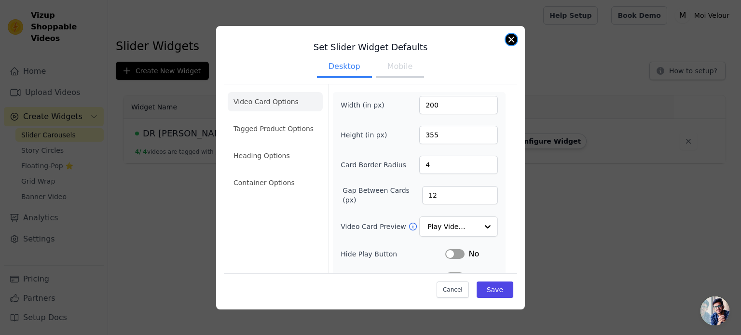
click at [511, 39] on button "Close modal" at bounding box center [512, 40] width 12 height 12
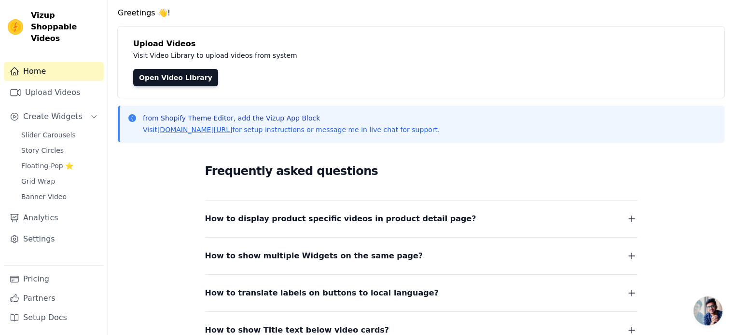
scroll to position [48, 0]
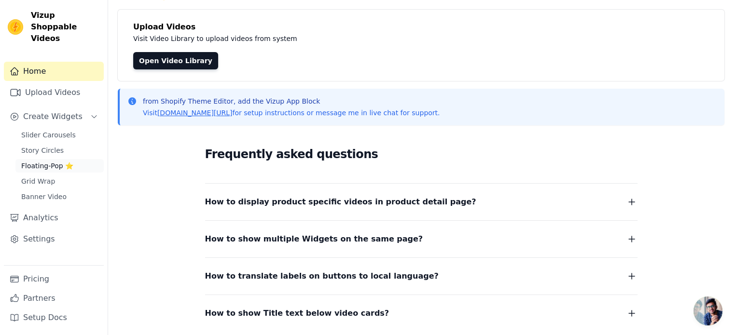
click at [55, 161] on span "Floating-Pop ⭐" at bounding box center [47, 166] width 52 height 10
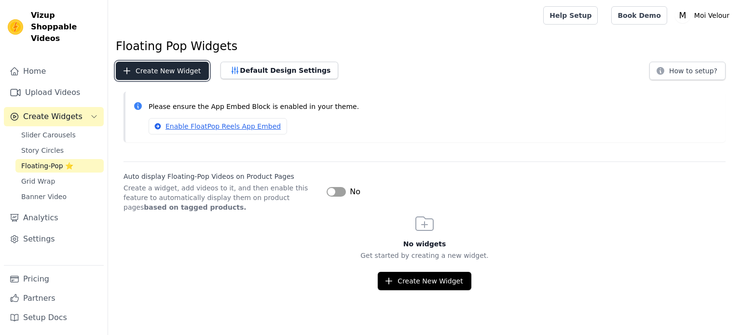
click at [162, 73] on button "Create New Widget" at bounding box center [162, 71] width 93 height 18
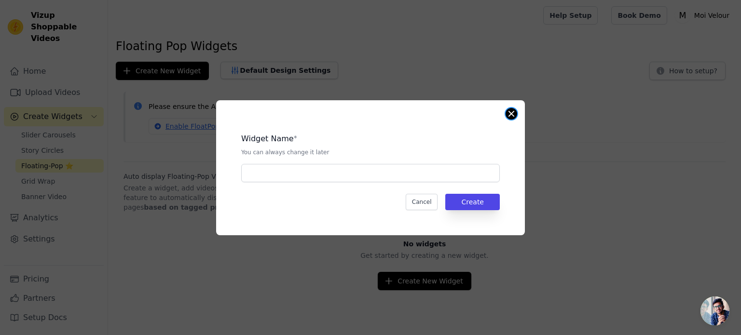
click at [516, 112] on button "Close modal" at bounding box center [512, 114] width 12 height 12
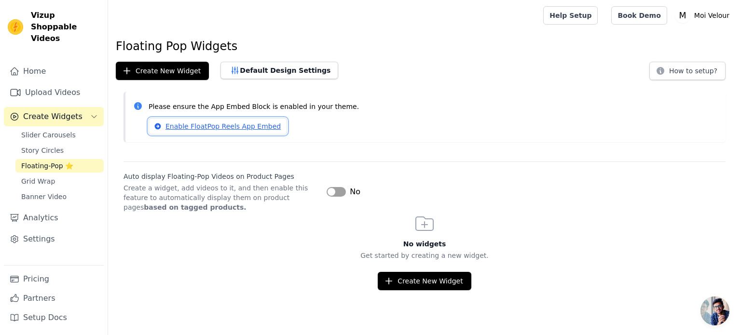
click at [244, 127] on link "Enable FloatPop Reels App Embed" at bounding box center [218, 126] width 139 height 16
click at [332, 194] on button "Label" at bounding box center [336, 192] width 19 height 10
click at [399, 275] on button "Create New Widget" at bounding box center [424, 281] width 93 height 18
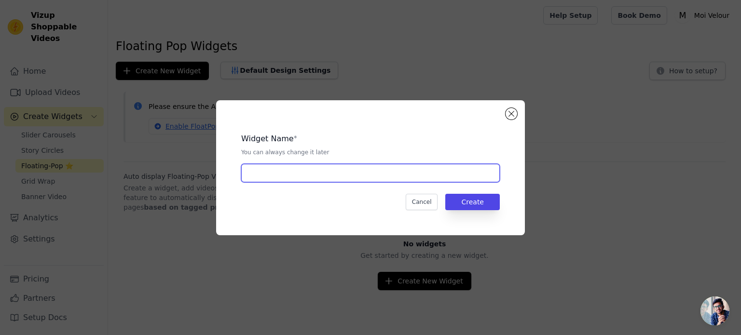
click at [340, 172] on input "text" at bounding box center [370, 173] width 259 height 18
type input "DR [PERSON_NAME]"
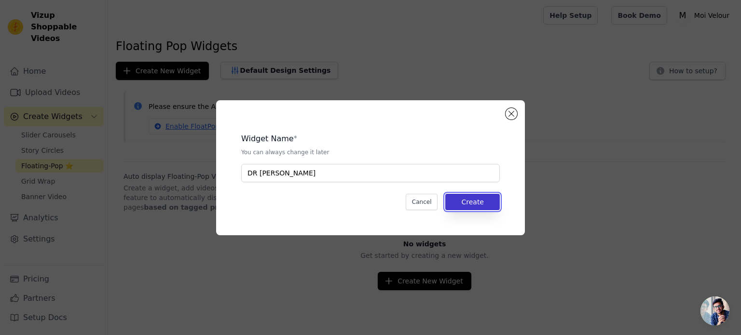
click at [475, 204] on button "Create" at bounding box center [473, 202] width 55 height 16
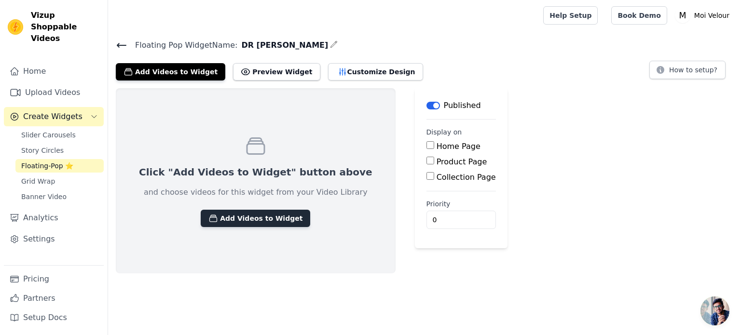
click at [253, 221] on button "Add Videos to Widget" at bounding box center [256, 218] width 110 height 17
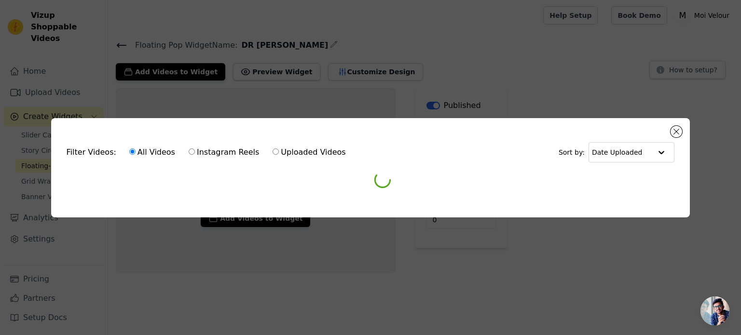
click at [272, 150] on label "Uploaded Videos" at bounding box center [309, 152] width 74 height 13
click at [273, 150] on input "Uploaded Videos" at bounding box center [276, 152] width 6 height 6
radio input "true"
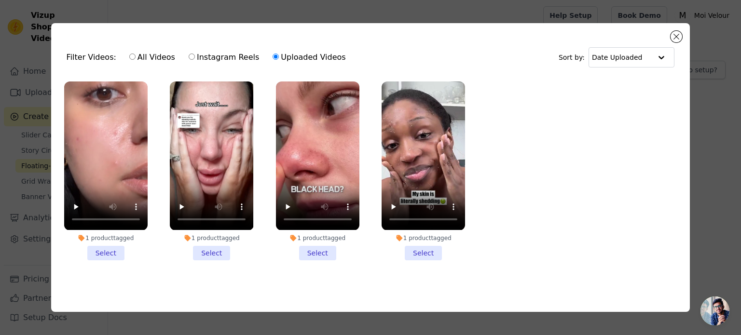
click at [111, 250] on li "1 product tagged Select" at bounding box center [106, 171] width 84 height 179
click at [0, 0] on input "1 product tagged Select" at bounding box center [0, 0] width 0 height 0
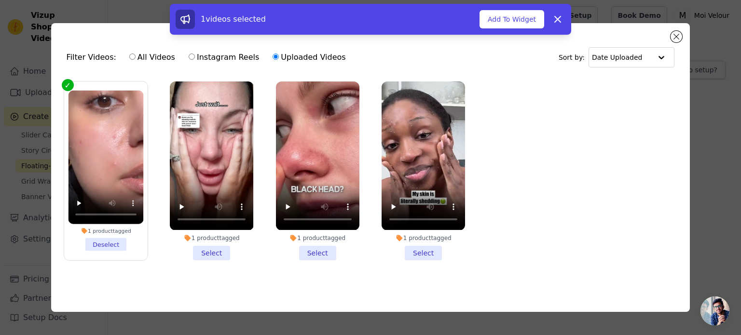
click at [220, 248] on li "1 product tagged Select" at bounding box center [212, 171] width 84 height 179
click at [0, 0] on input "1 product tagged Select" at bounding box center [0, 0] width 0 height 0
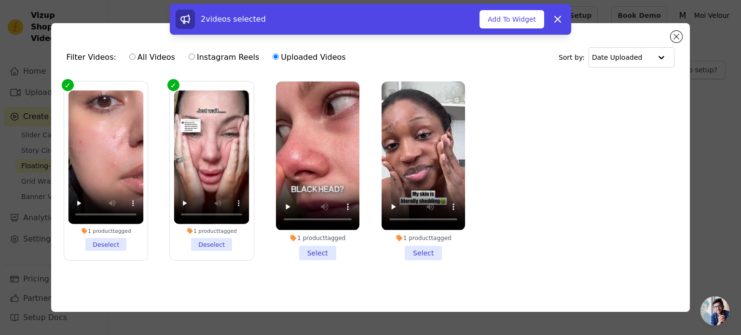
click at [314, 249] on li "1 product tagged Select" at bounding box center [318, 171] width 84 height 179
click at [0, 0] on input "1 product tagged Select" at bounding box center [0, 0] width 0 height 0
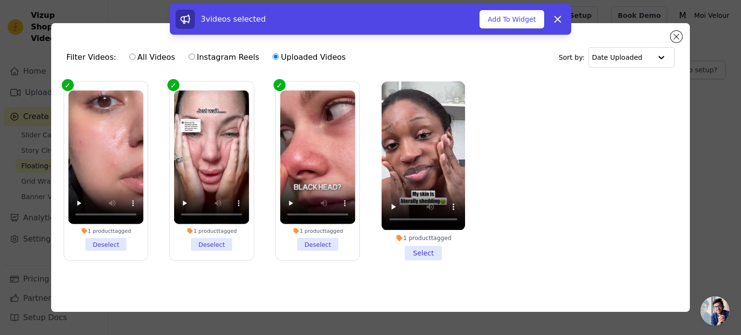
click at [408, 249] on li "1 product tagged Select" at bounding box center [424, 171] width 84 height 179
click at [0, 0] on input "1 product tagged Select" at bounding box center [0, 0] width 0 height 0
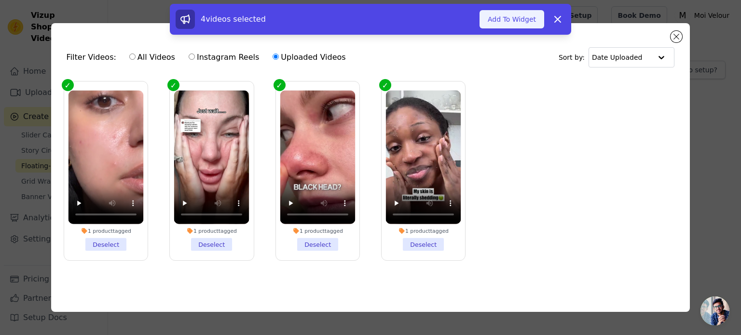
click at [510, 22] on button "Add To Widget" at bounding box center [512, 19] width 65 height 18
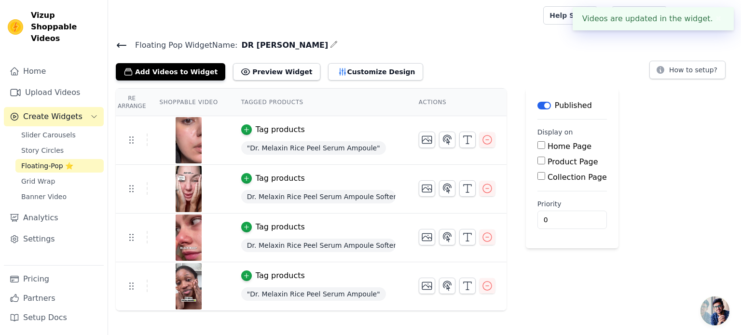
click at [552, 162] on label "Product Page" at bounding box center [573, 161] width 51 height 9
click at [545, 162] on input "Product Page" at bounding box center [542, 161] width 8 height 8
checkbox input "true"
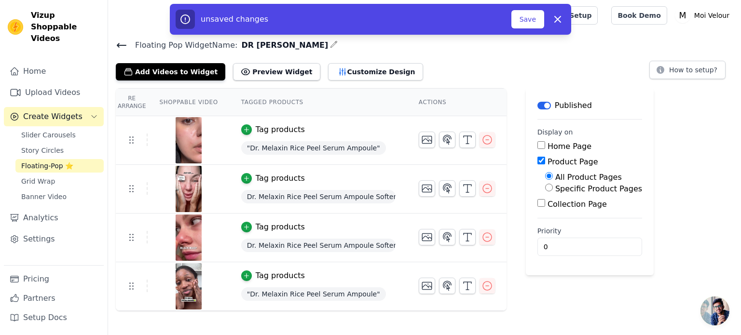
click at [569, 184] on label "Specific Product Pages" at bounding box center [599, 188] width 87 height 9
click at [553, 184] on input "Specific Product Pages" at bounding box center [549, 188] width 8 height 8
radio input "true"
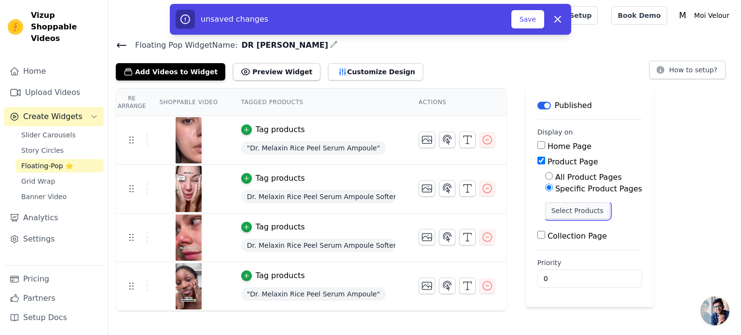
click at [571, 214] on button "Select Products" at bounding box center [577, 211] width 65 height 16
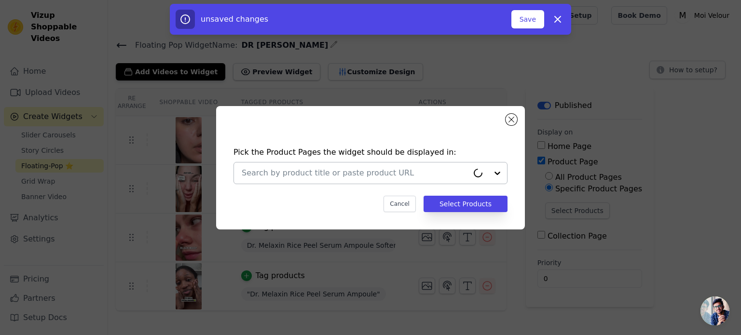
click at [452, 176] on input "text" at bounding box center [355, 174] width 227 height 12
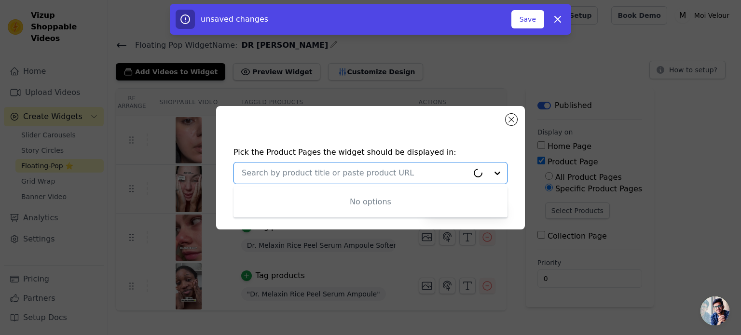
click at [498, 175] on div at bounding box center [488, 173] width 39 height 21
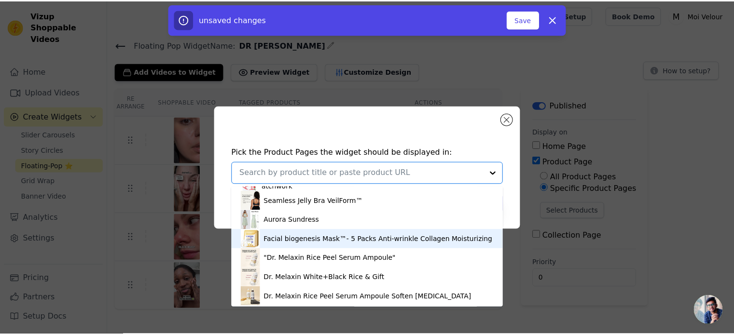
scroll to position [151, 0]
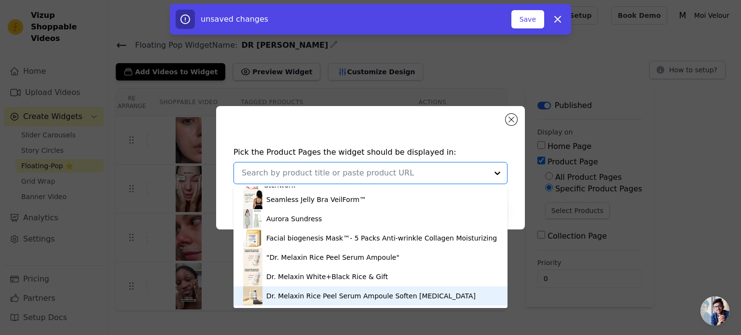
drag, startPoint x: 374, startPoint y: 260, endPoint x: 377, endPoint y: 291, distance: 31.5
click at [377, 291] on div "Formelle - Bodysuit Shapewear™ Lace bodysuit shapewear - Velvet Embrace Cofee L…" at bounding box center [371, 248] width 274 height 122
click at [373, 296] on div "Dr. Melaxin Rice Peel Serum Ampoule Soften [MEDICAL_DATA]" at bounding box center [371, 297] width 210 height 10
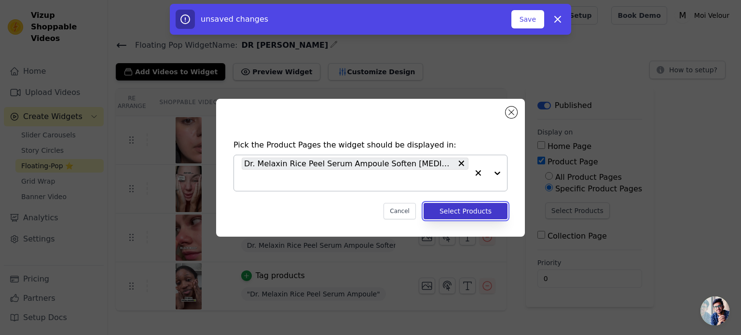
click at [475, 203] on button "Select Products" at bounding box center [466, 211] width 84 height 16
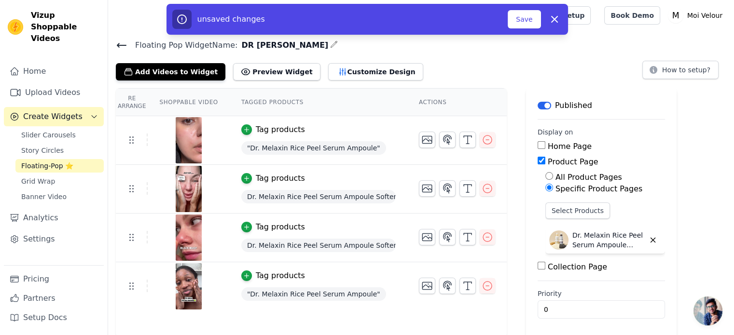
scroll to position [1, 0]
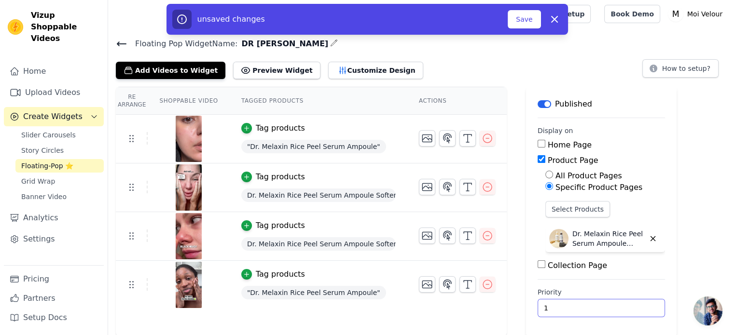
click at [635, 303] on input "1" at bounding box center [601, 308] width 127 height 18
type input "2"
click at [635, 303] on input "2" at bounding box center [601, 308] width 127 height 18
click at [655, 140] on div "Home Page" at bounding box center [601, 146] width 127 height 12
click at [521, 14] on button "Save" at bounding box center [524, 19] width 33 height 18
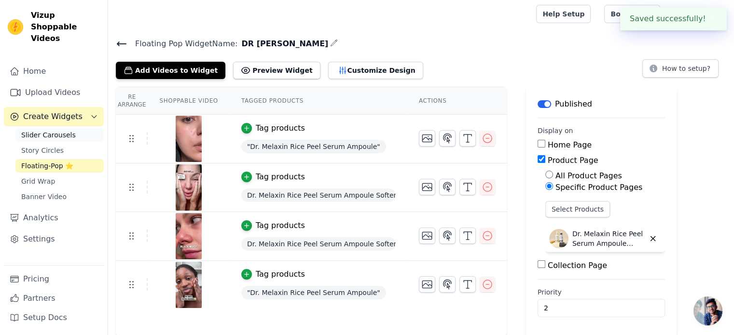
click at [58, 130] on span "Slider Carousels" at bounding box center [48, 135] width 55 height 10
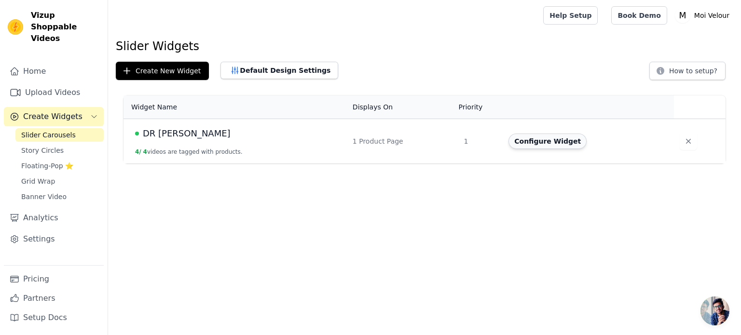
click at [551, 142] on button "Configure Widget" at bounding box center [548, 141] width 78 height 15
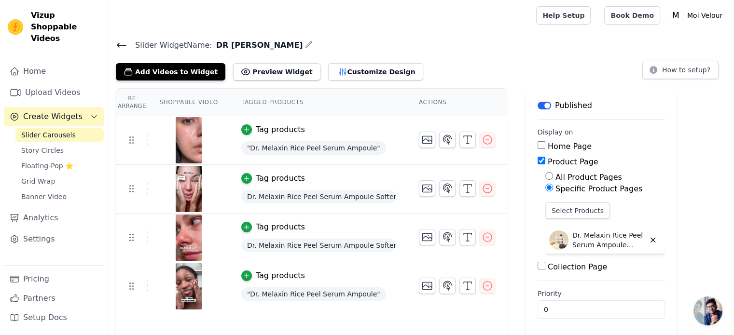
scroll to position [1, 0]
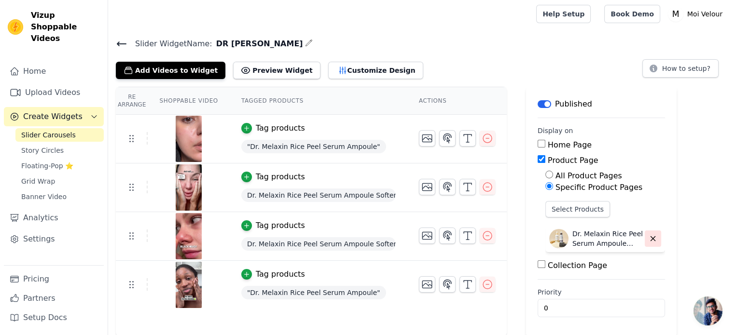
click at [651, 238] on icon "button" at bounding box center [653, 239] width 4 height 4
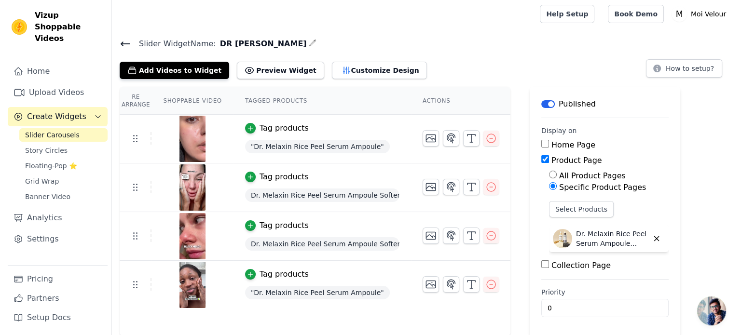
scroll to position [0, 0]
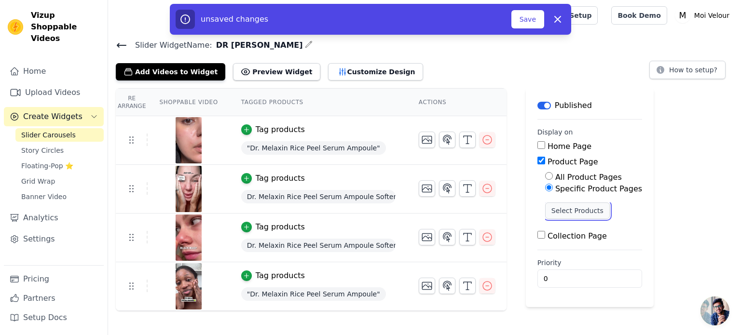
click at [557, 208] on button "Select Products" at bounding box center [577, 211] width 65 height 16
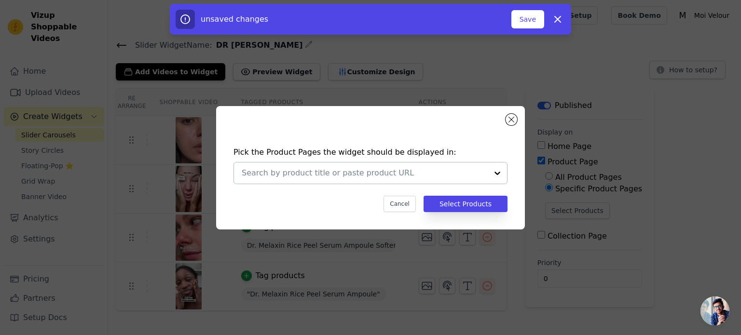
click at [496, 173] on div at bounding box center [497, 173] width 19 height 21
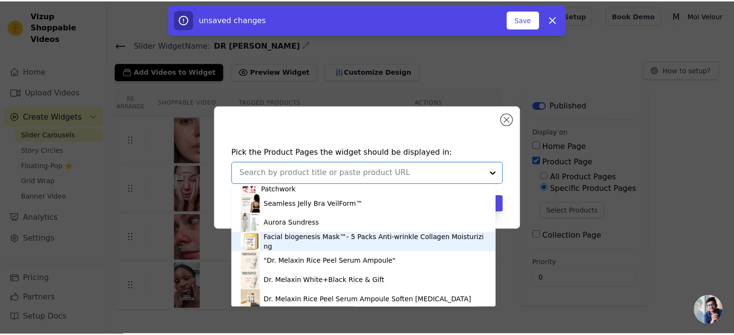
scroll to position [151, 0]
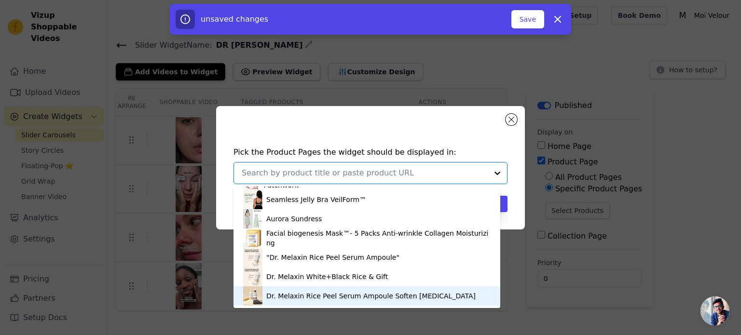
click at [349, 293] on div "Dr. Melaxin Rice Peel Serum Ampoule Soften [MEDICAL_DATA]" at bounding box center [371, 297] width 210 height 10
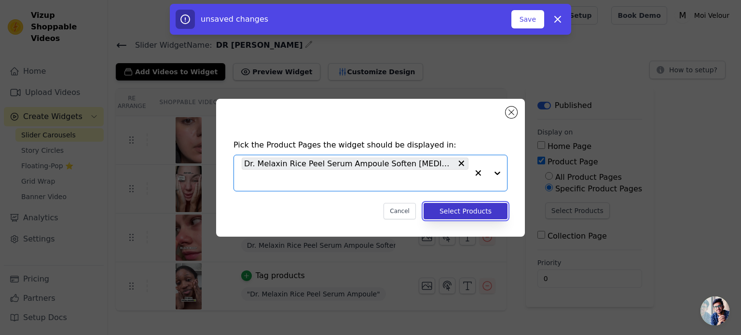
click at [449, 203] on button "Select Products" at bounding box center [466, 211] width 84 height 16
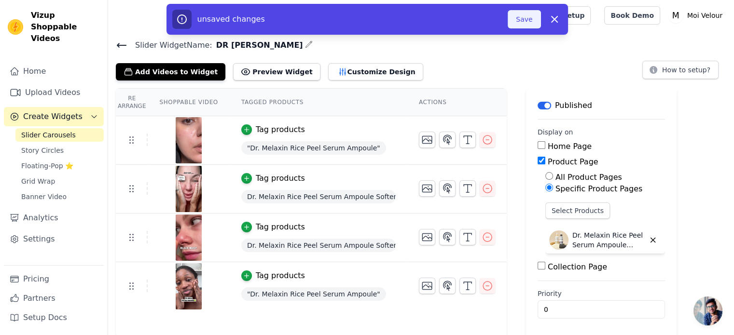
click at [522, 17] on button "Save" at bounding box center [524, 19] width 33 height 18
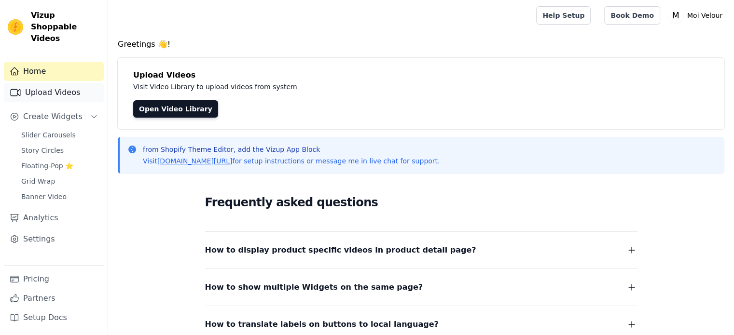
click at [54, 83] on link "Upload Videos" at bounding box center [54, 92] width 100 height 19
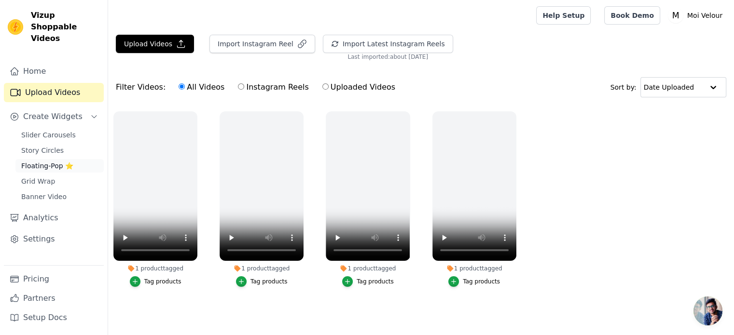
click at [42, 161] on span "Floating-Pop ⭐" at bounding box center [47, 166] width 52 height 10
